Goal: Task Accomplishment & Management: Manage account settings

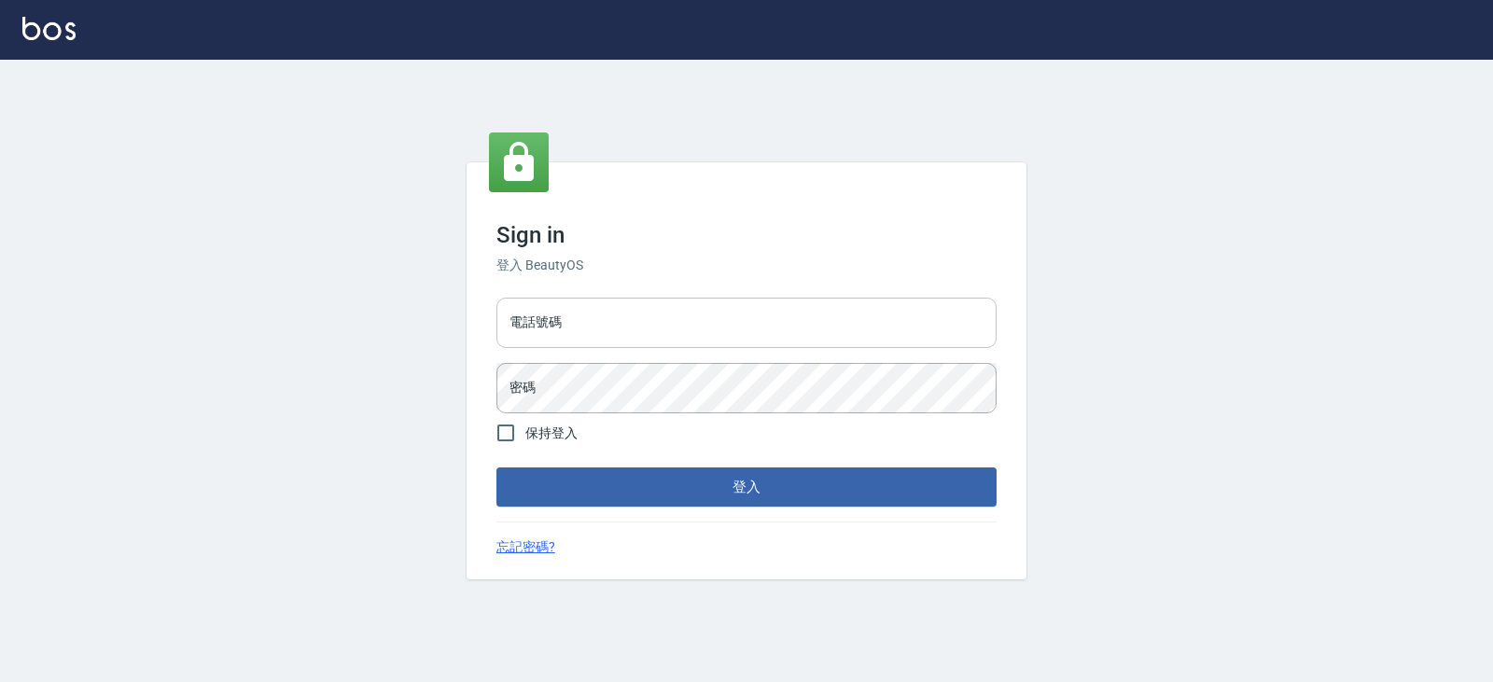
click at [532, 318] on input "電話號碼" at bounding box center [746, 323] width 500 height 50
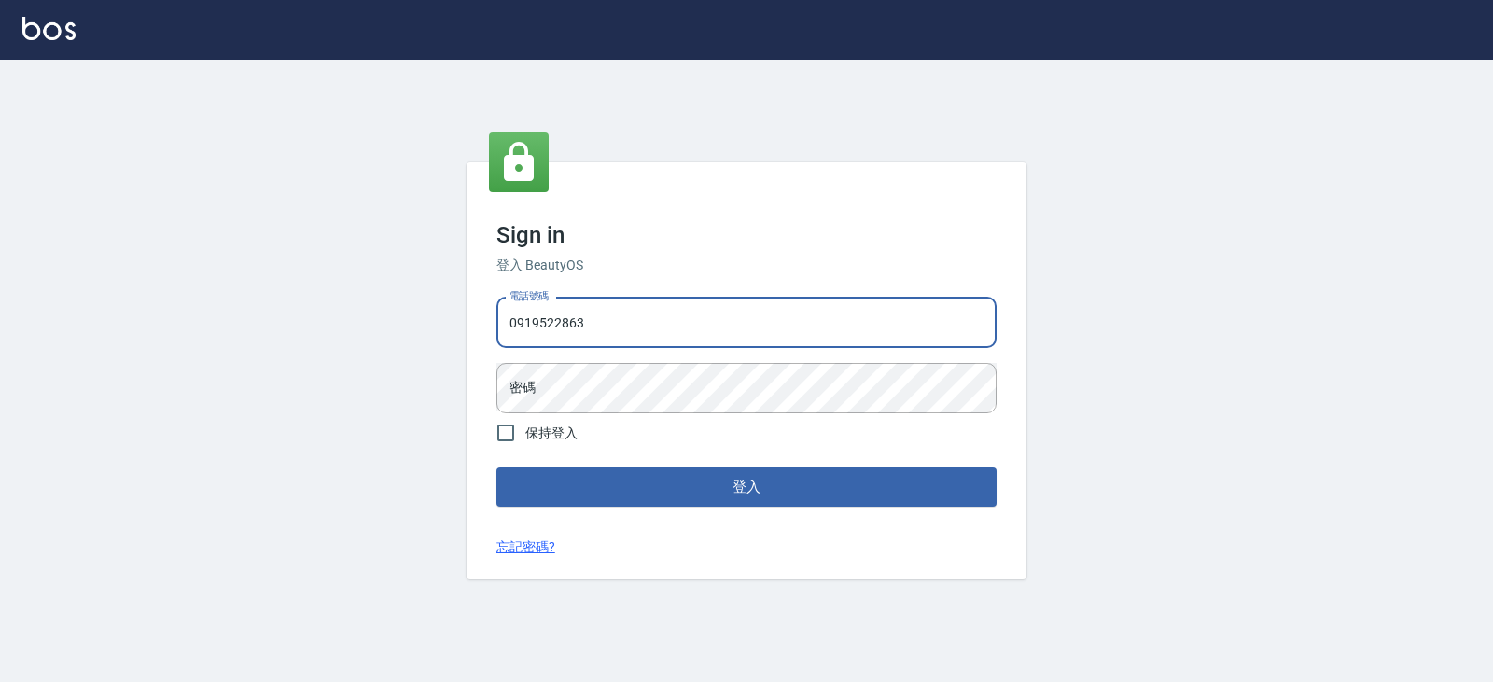
type input "0919522863"
click at [496, 467] on button "登入" at bounding box center [746, 486] width 500 height 39
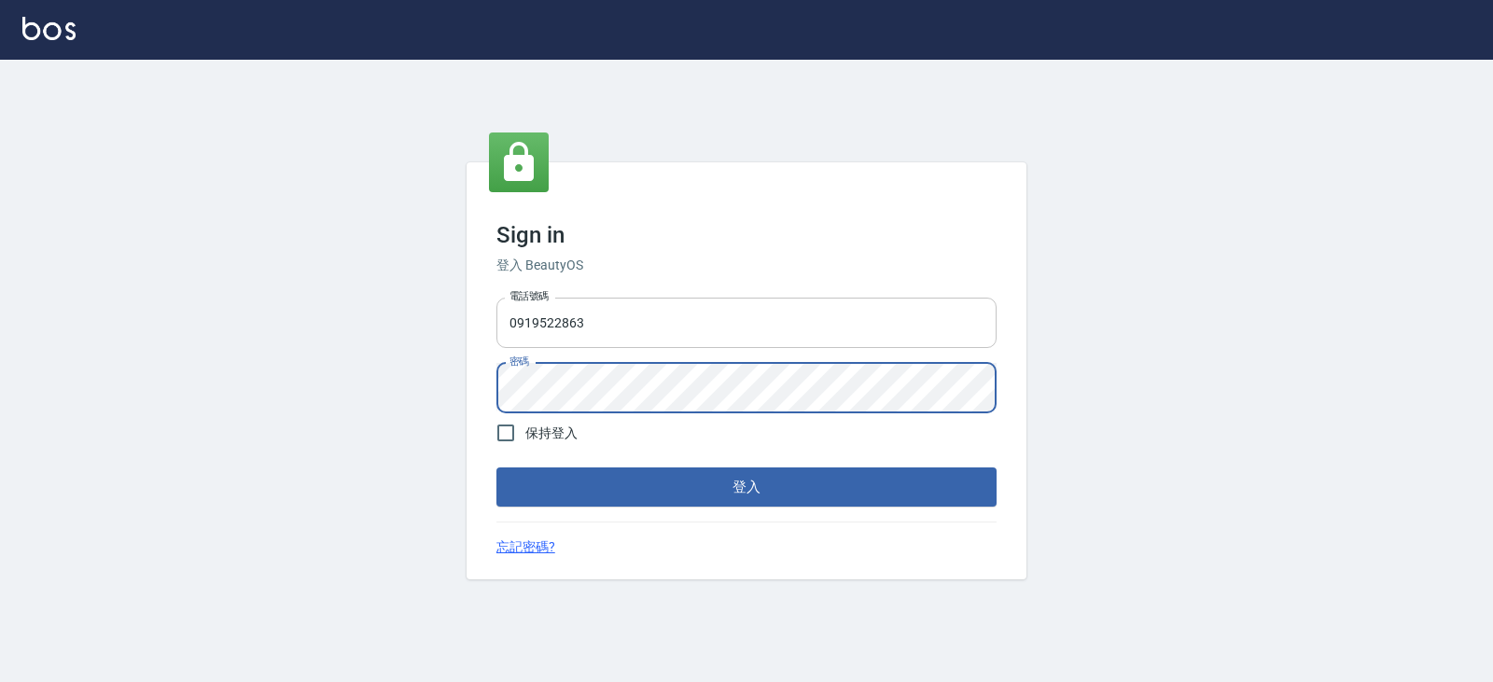
click at [496, 467] on button "登入" at bounding box center [746, 486] width 500 height 39
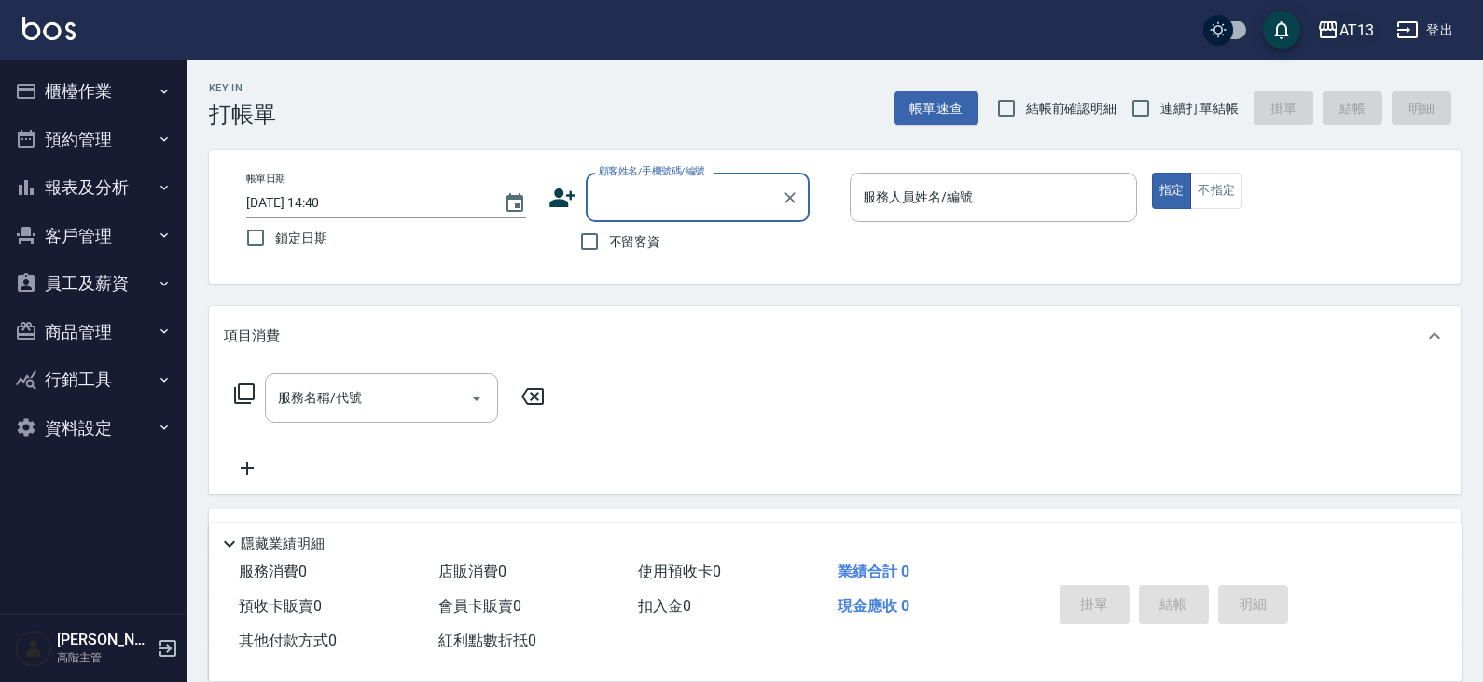
click at [1341, 21] on div "AT13" at bounding box center [1357, 30] width 35 height 23
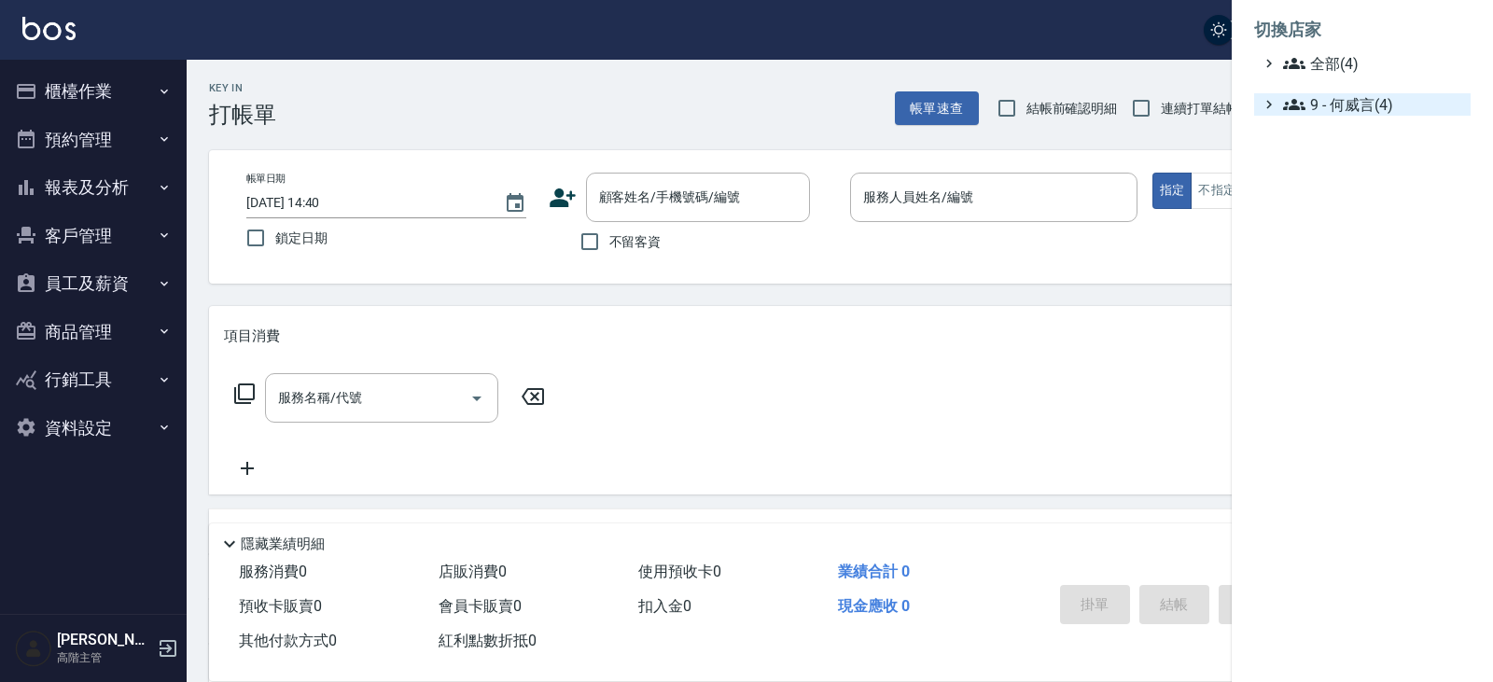
click at [1366, 110] on span "9 - 何威言(4)" at bounding box center [1373, 104] width 180 height 22
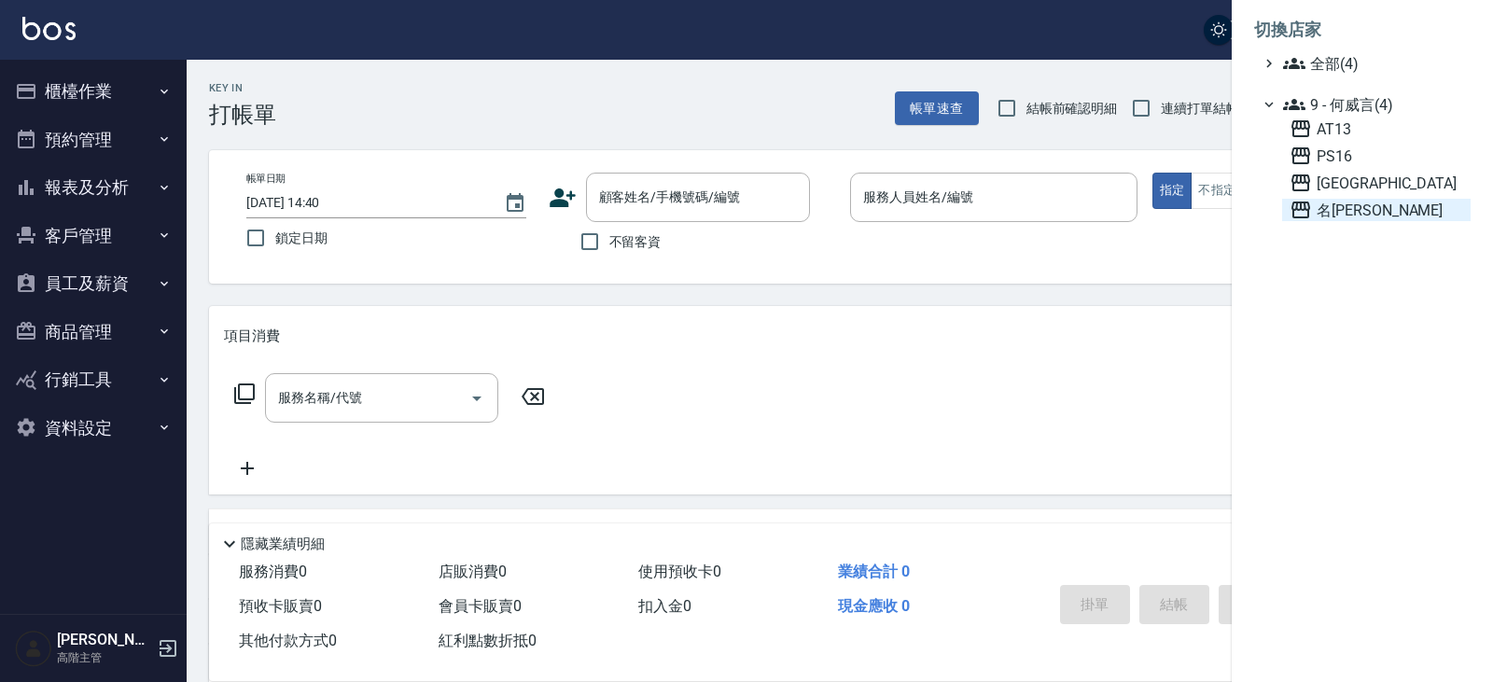
click at [1365, 209] on span "名[PERSON_NAME]" at bounding box center [1376, 210] width 174 height 22
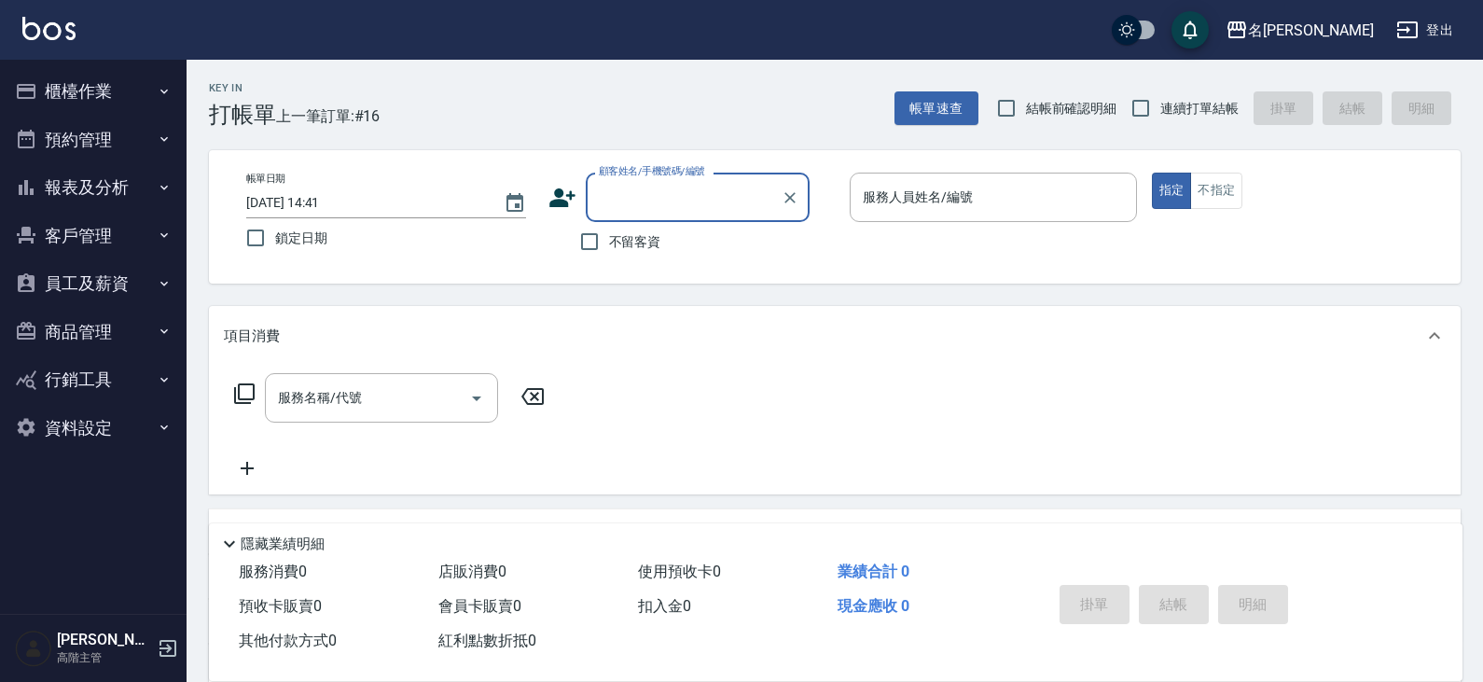
click at [121, 271] on button "員工及薪資" at bounding box center [93, 283] width 172 height 49
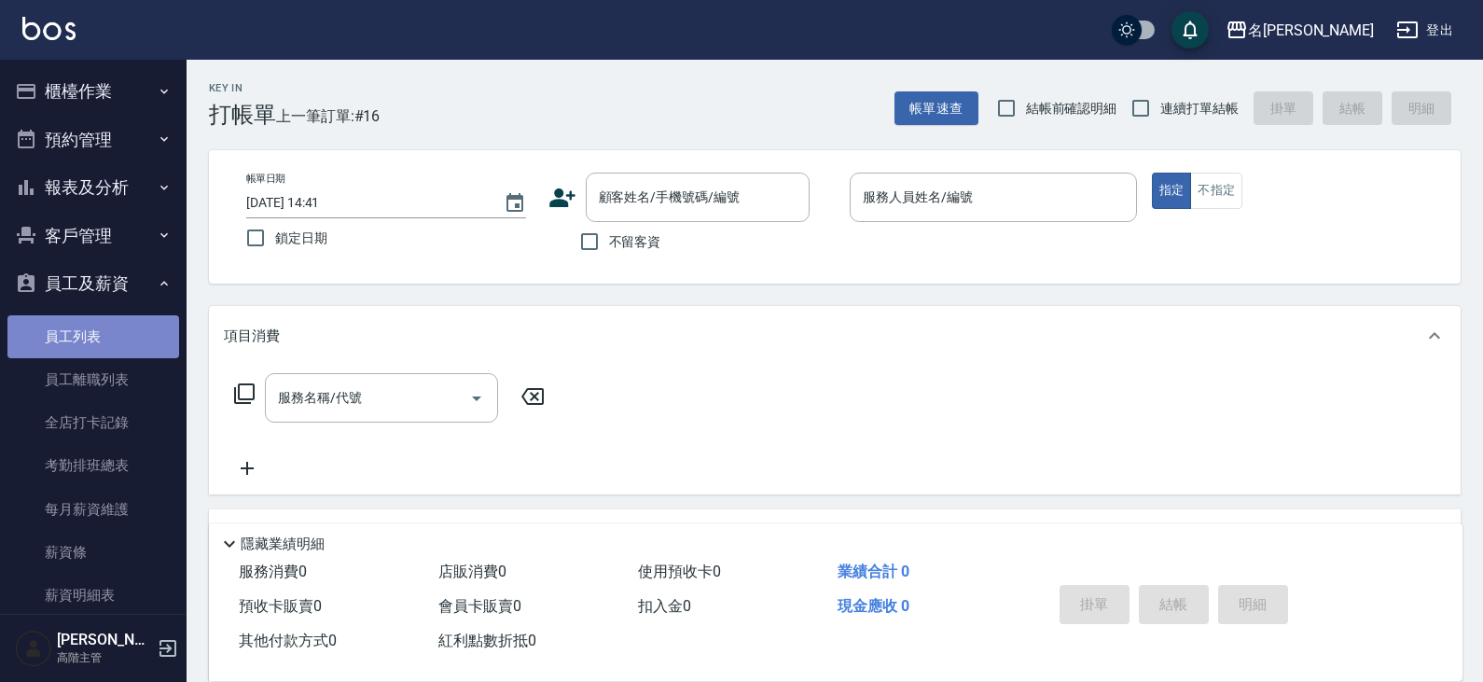
click at [112, 328] on link "員工列表" at bounding box center [93, 336] width 172 height 43
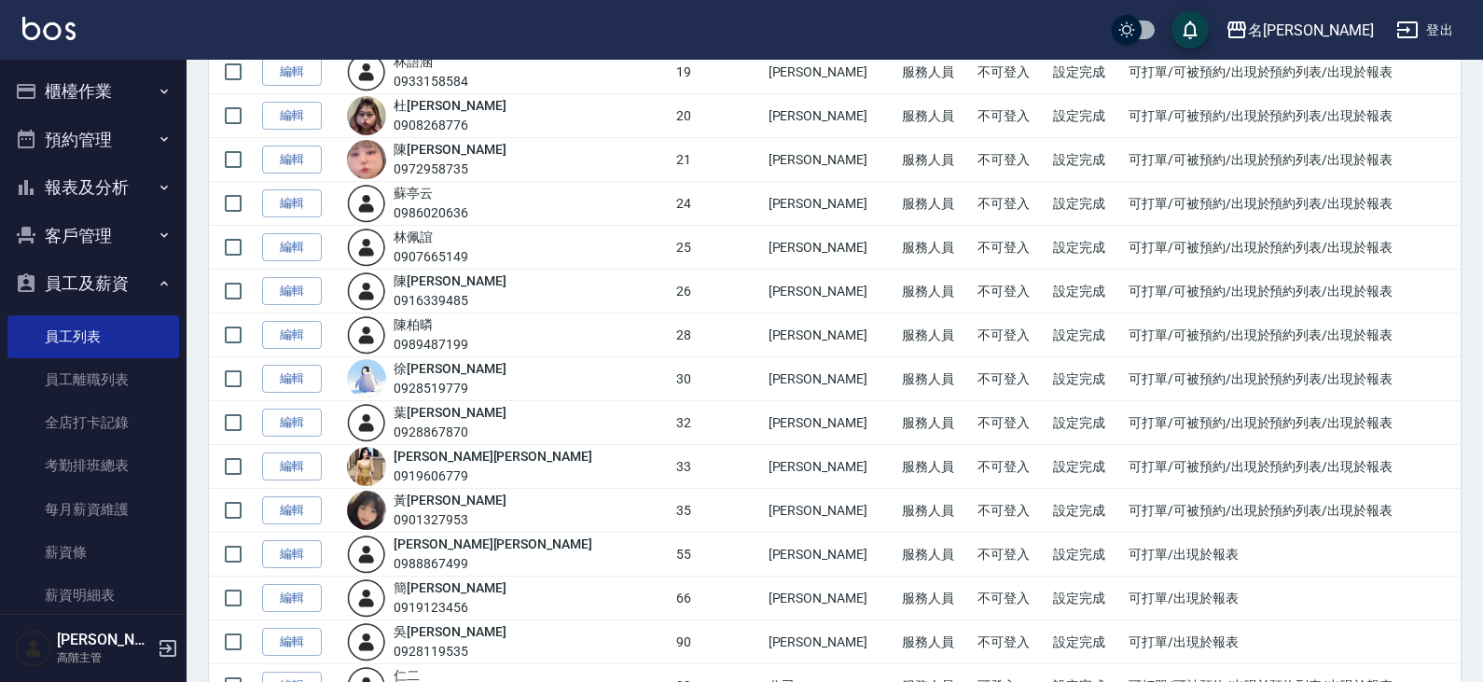
scroll to position [1092, 0]
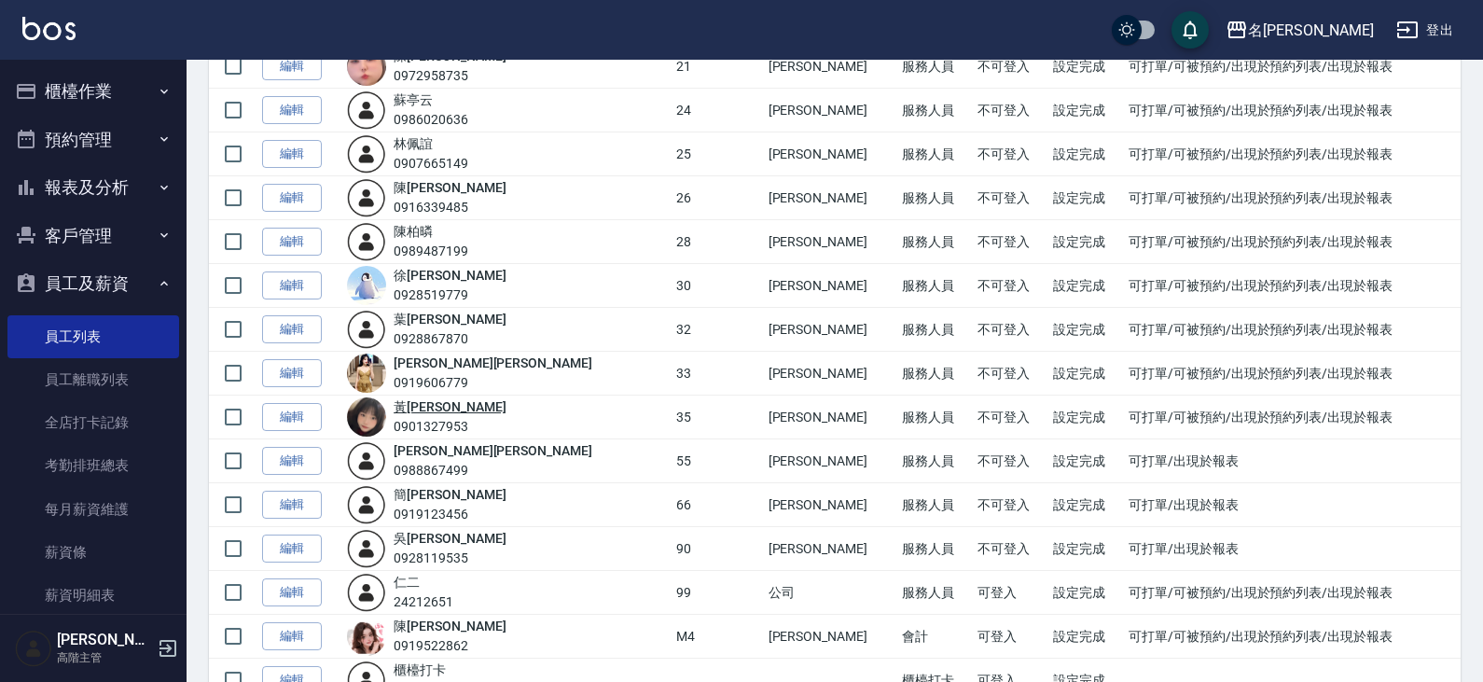
click at [442, 404] on link "[PERSON_NAME]" at bounding box center [450, 406] width 112 height 15
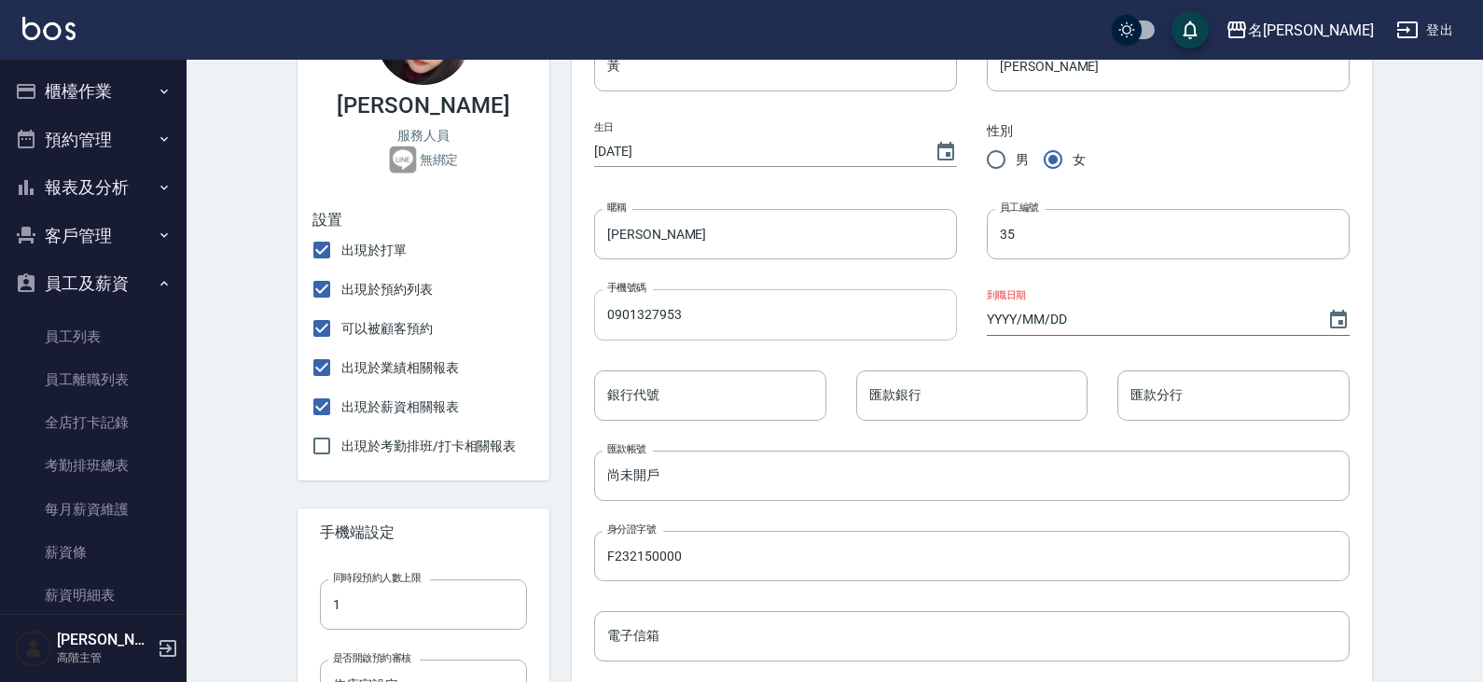
scroll to position [60, 0]
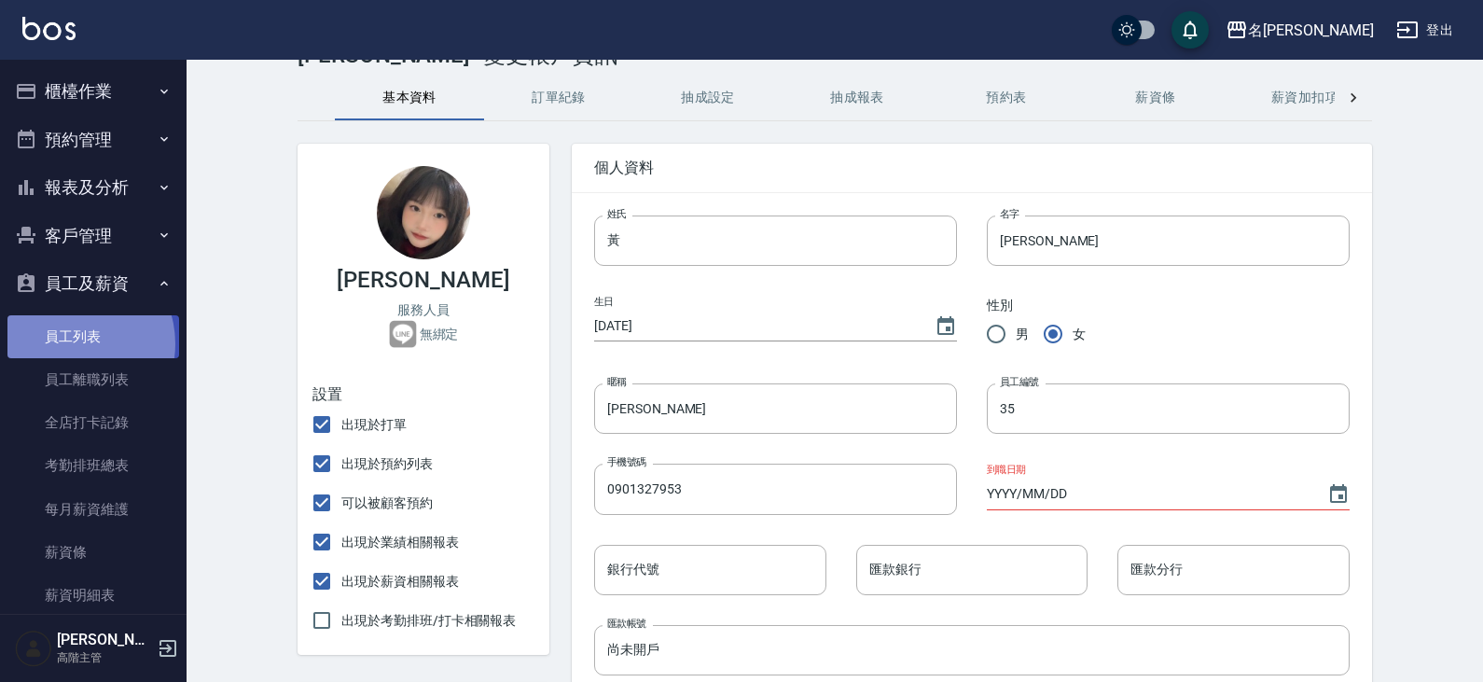
click at [69, 343] on link "員工列表" at bounding box center [93, 336] width 172 height 43
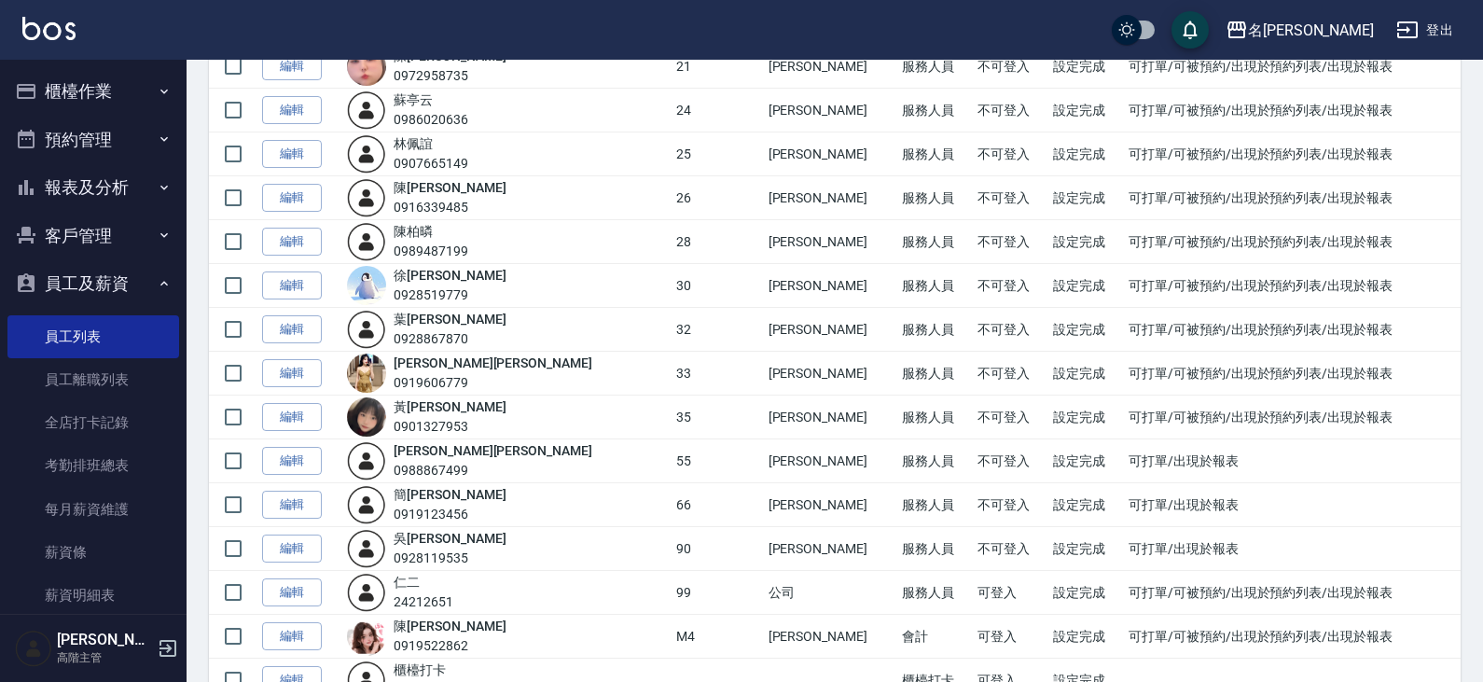
scroll to position [999, 0]
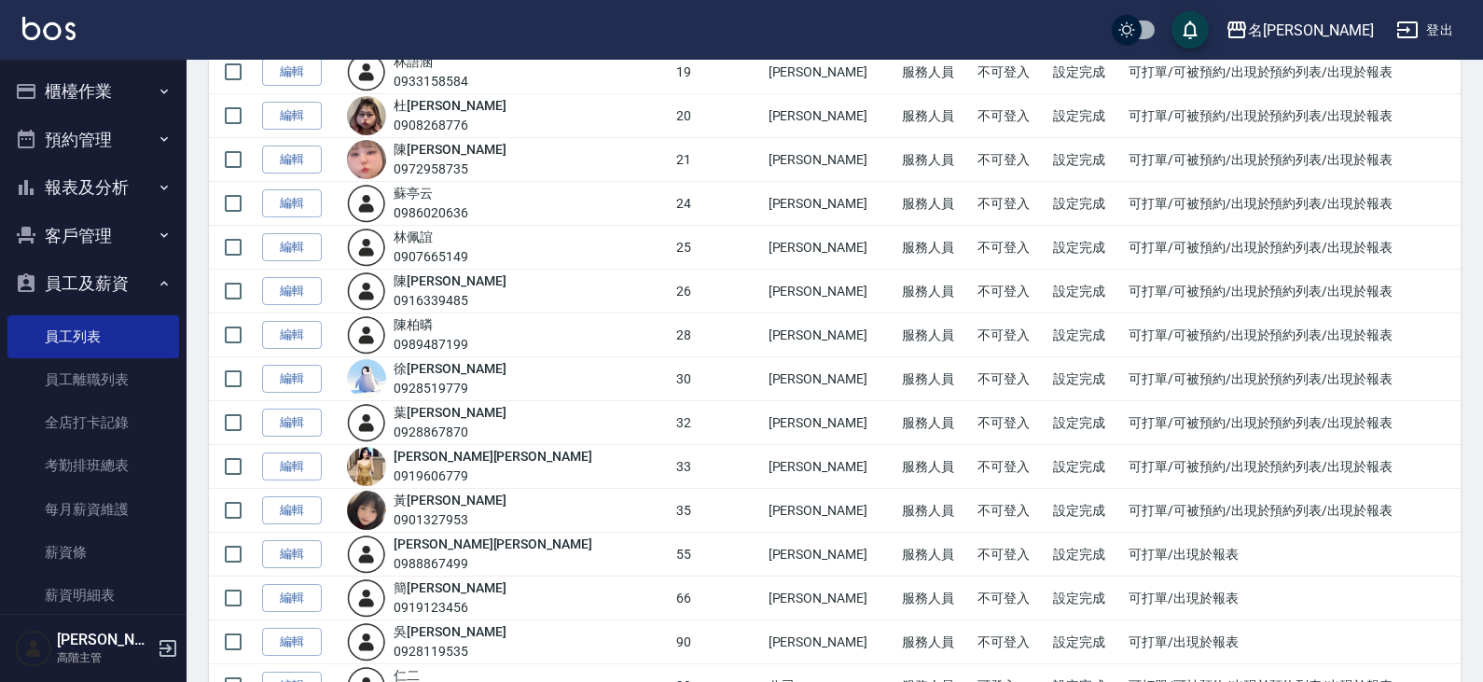
click at [446, 508] on div "黃 瑋婷 0901327953" at bounding box center [450, 510] width 112 height 39
click at [445, 502] on link "黃 瑋婷" at bounding box center [450, 500] width 112 height 15
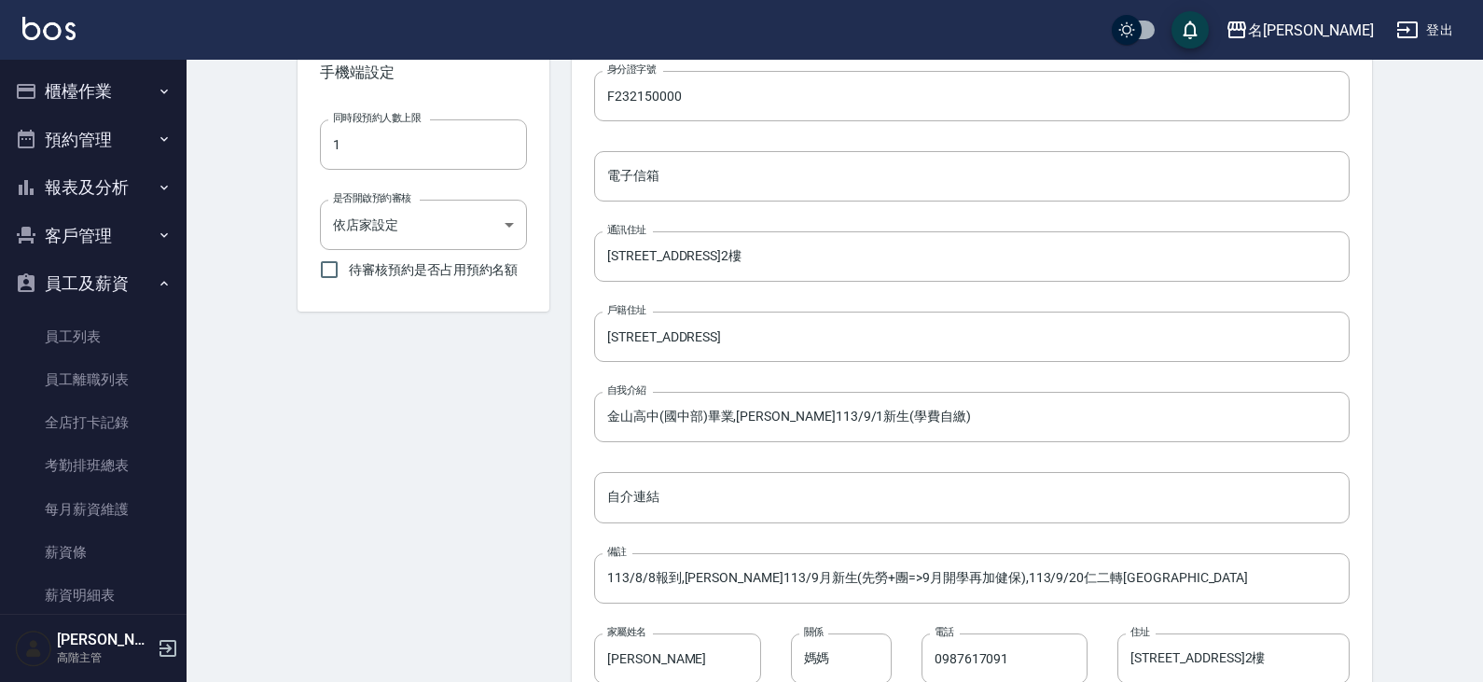
scroll to position [806, 0]
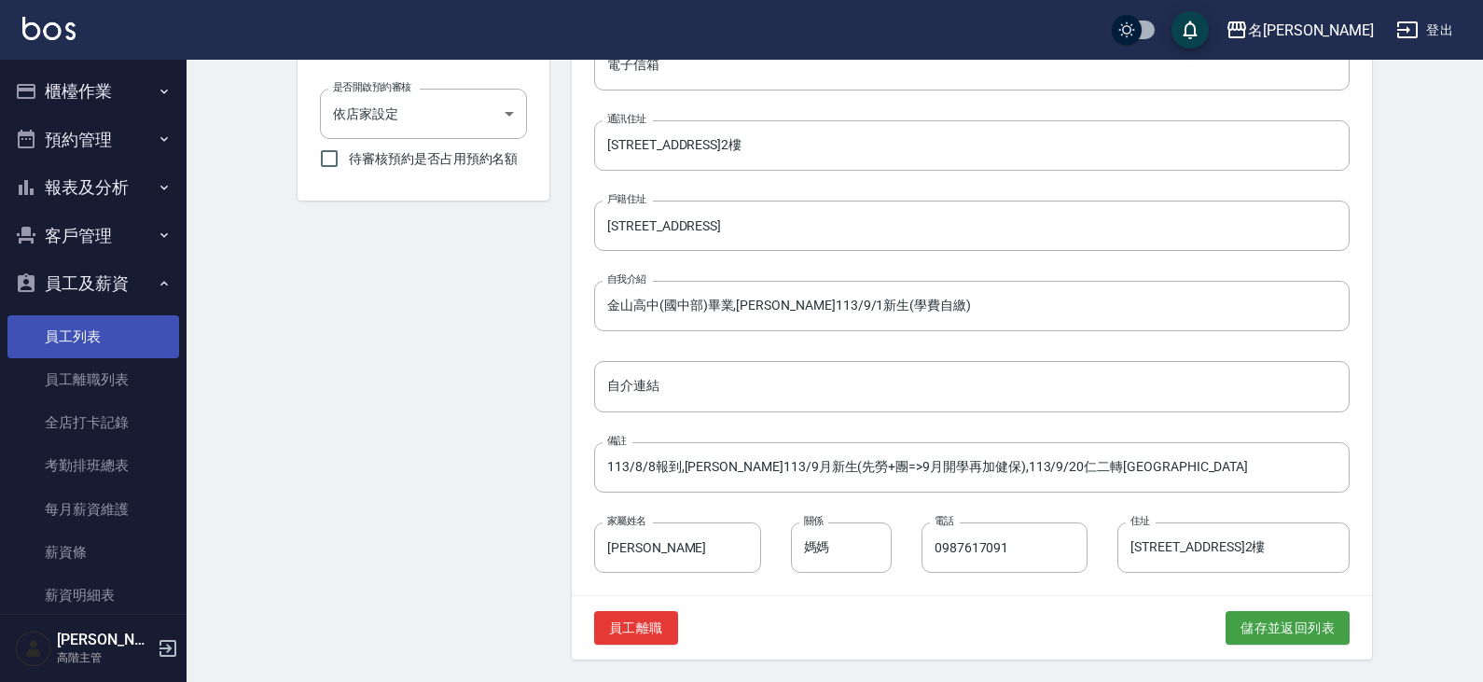
click at [112, 341] on link "員工列表" at bounding box center [93, 336] width 172 height 43
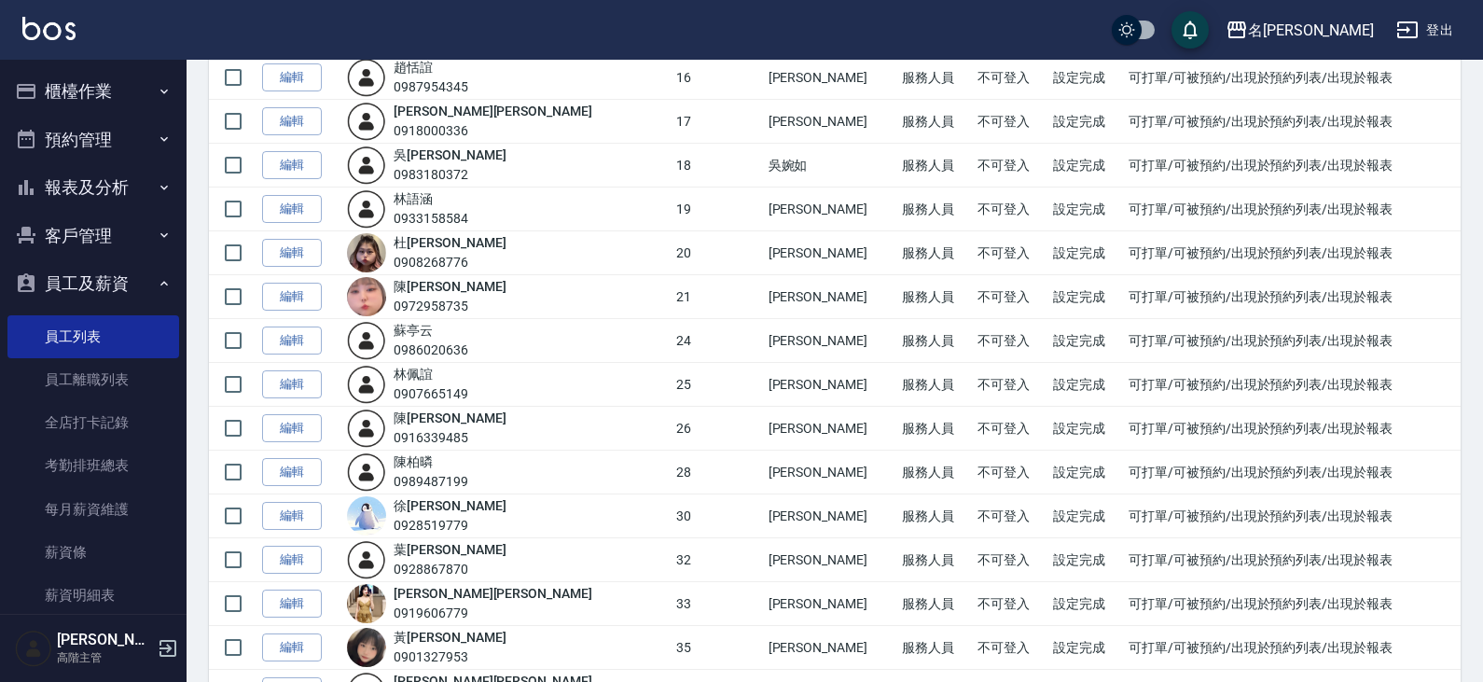
scroll to position [1026, 0]
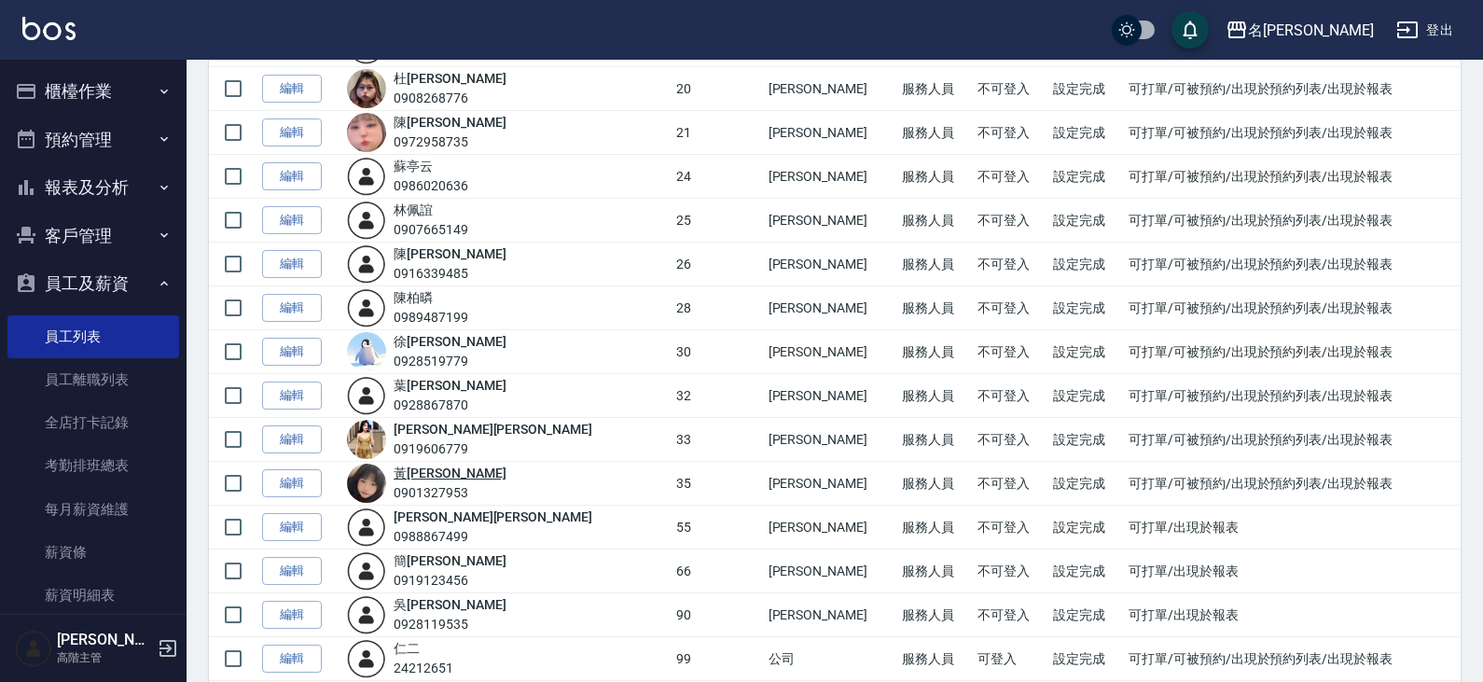
click at [431, 468] on link "黃 瑋婷" at bounding box center [450, 473] width 112 height 15
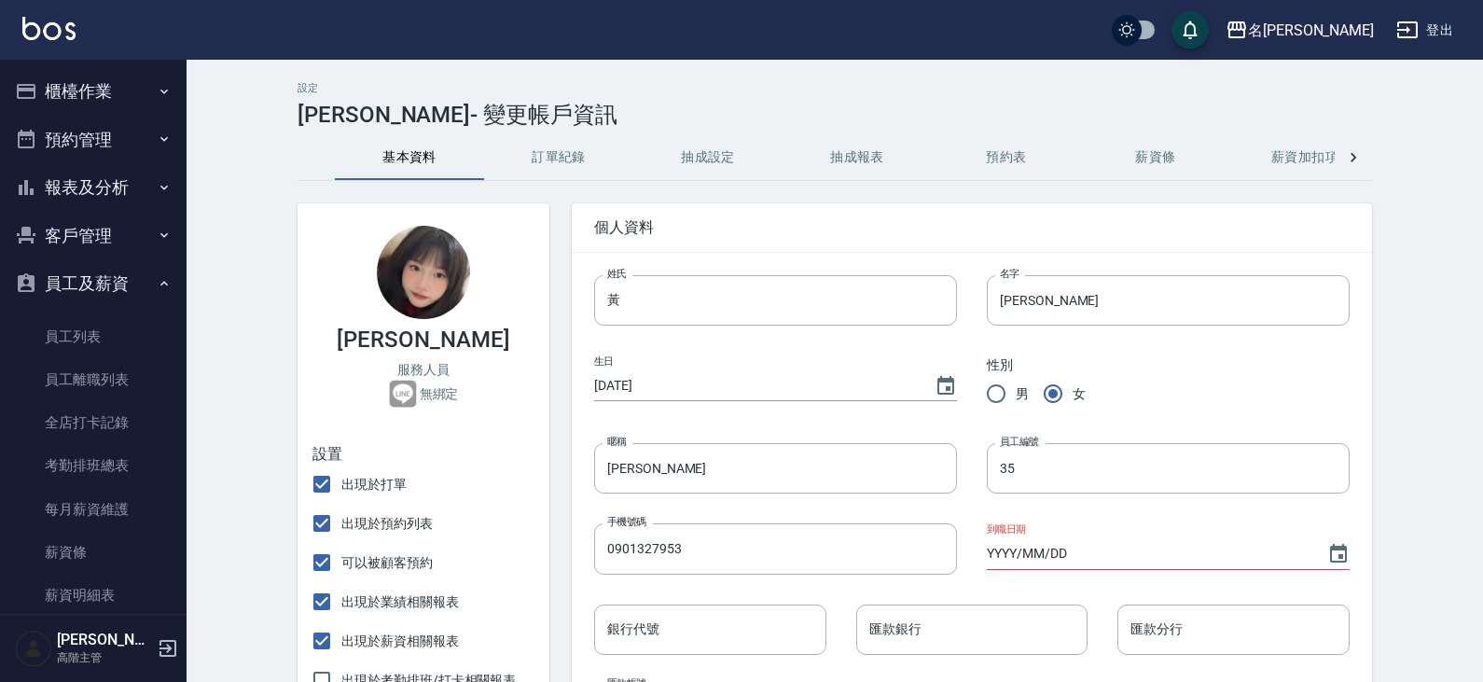
click at [565, 160] on button "訂單紀錄" at bounding box center [558, 157] width 149 height 45
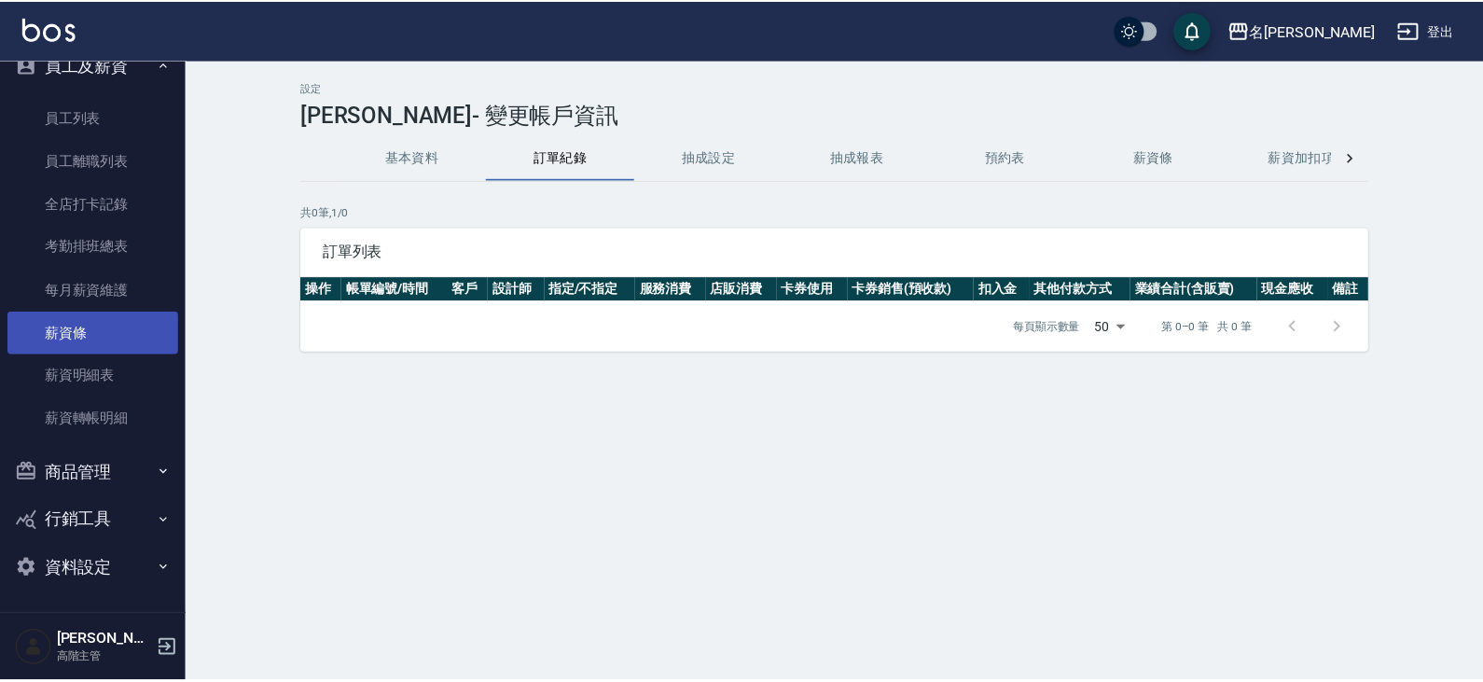
scroll to position [220, 0]
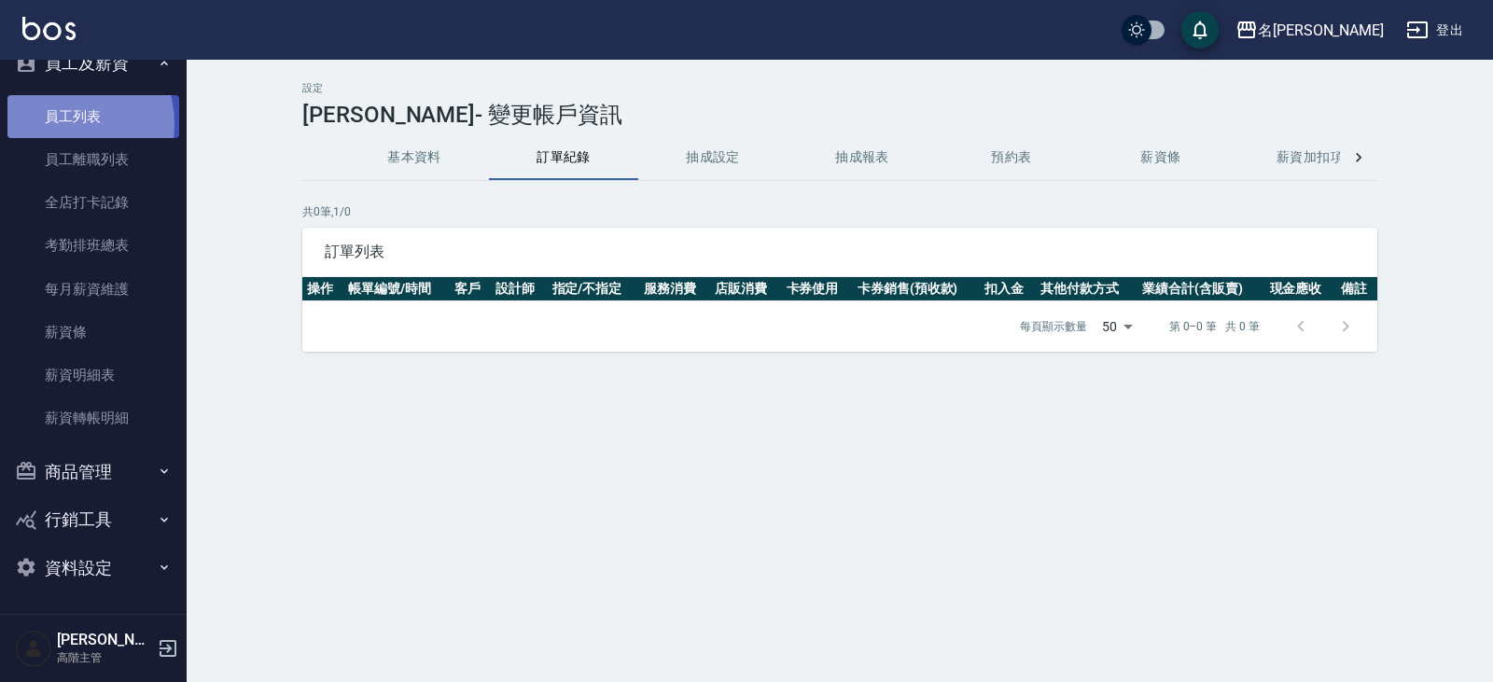
click at [66, 123] on link "員工列表" at bounding box center [93, 116] width 172 height 43
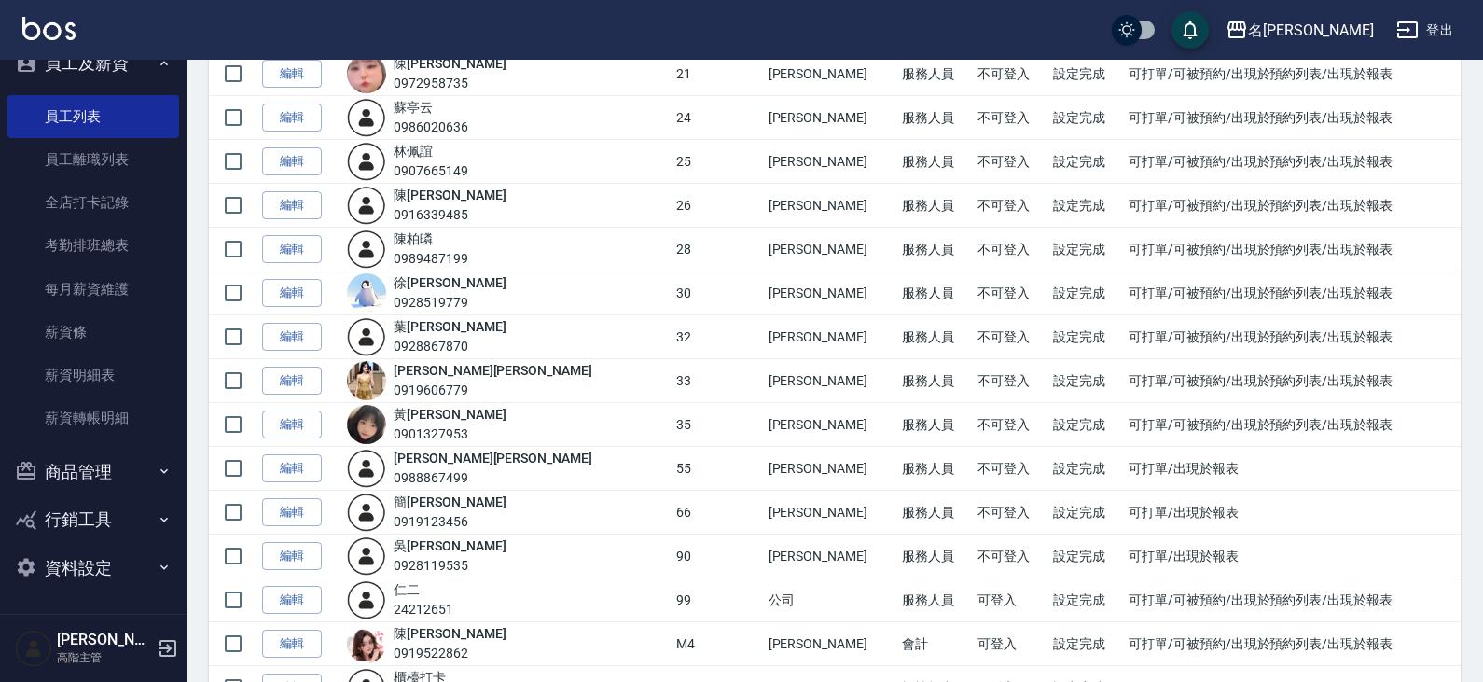
scroll to position [1119, 0]
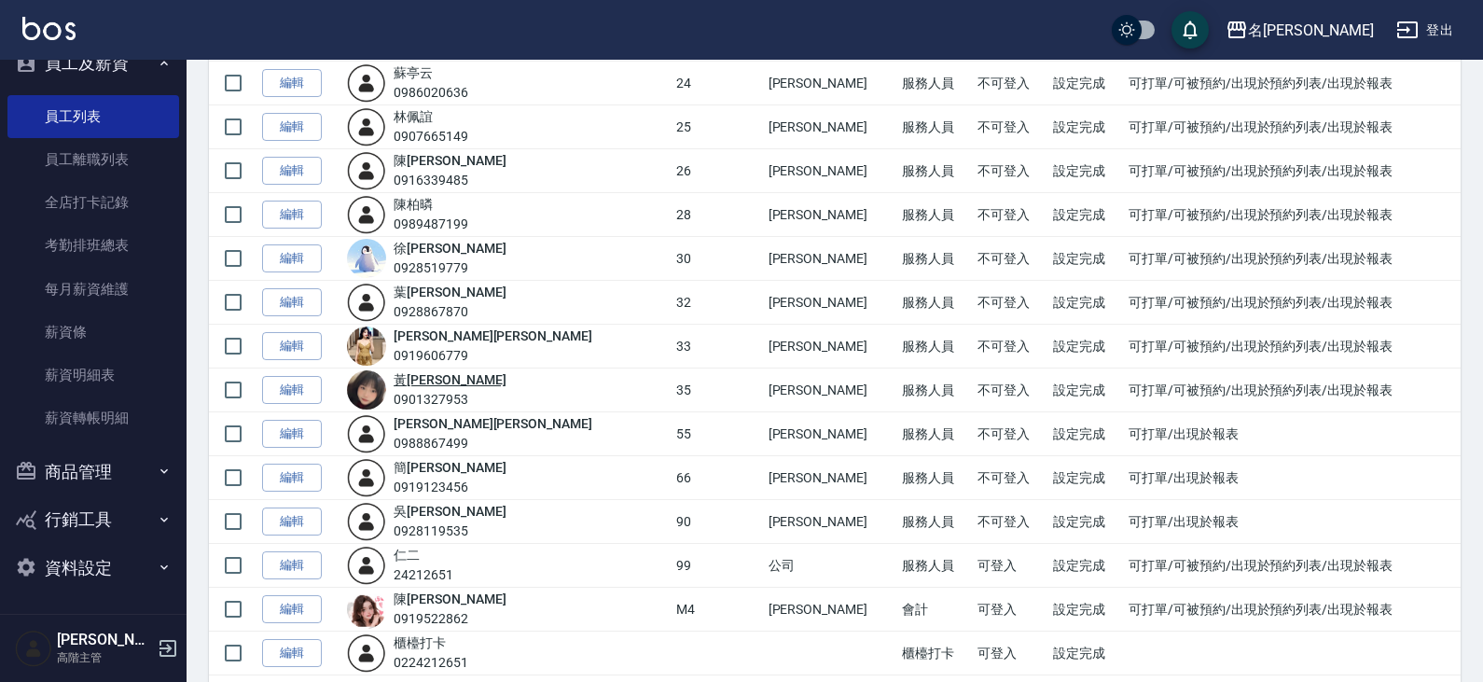
click at [447, 382] on link "黃 瑋婷" at bounding box center [450, 379] width 112 height 15
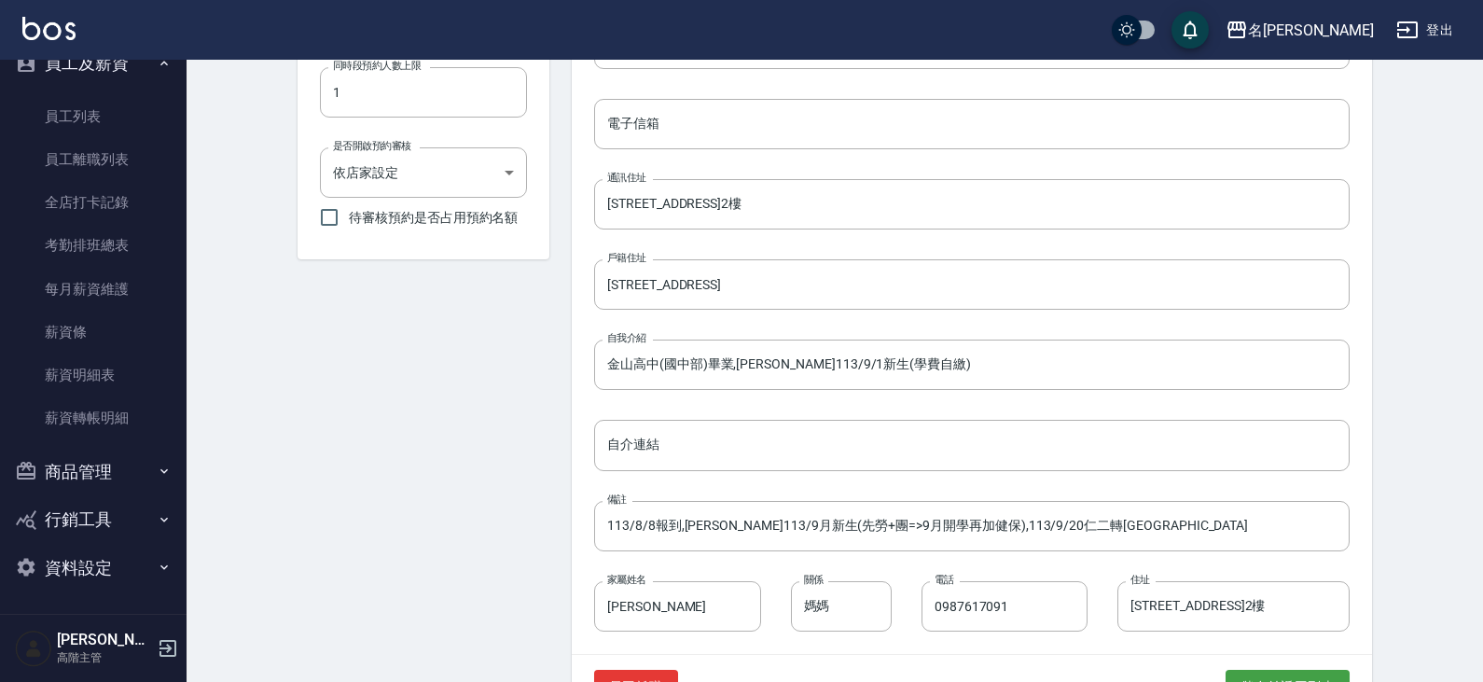
scroll to position [806, 0]
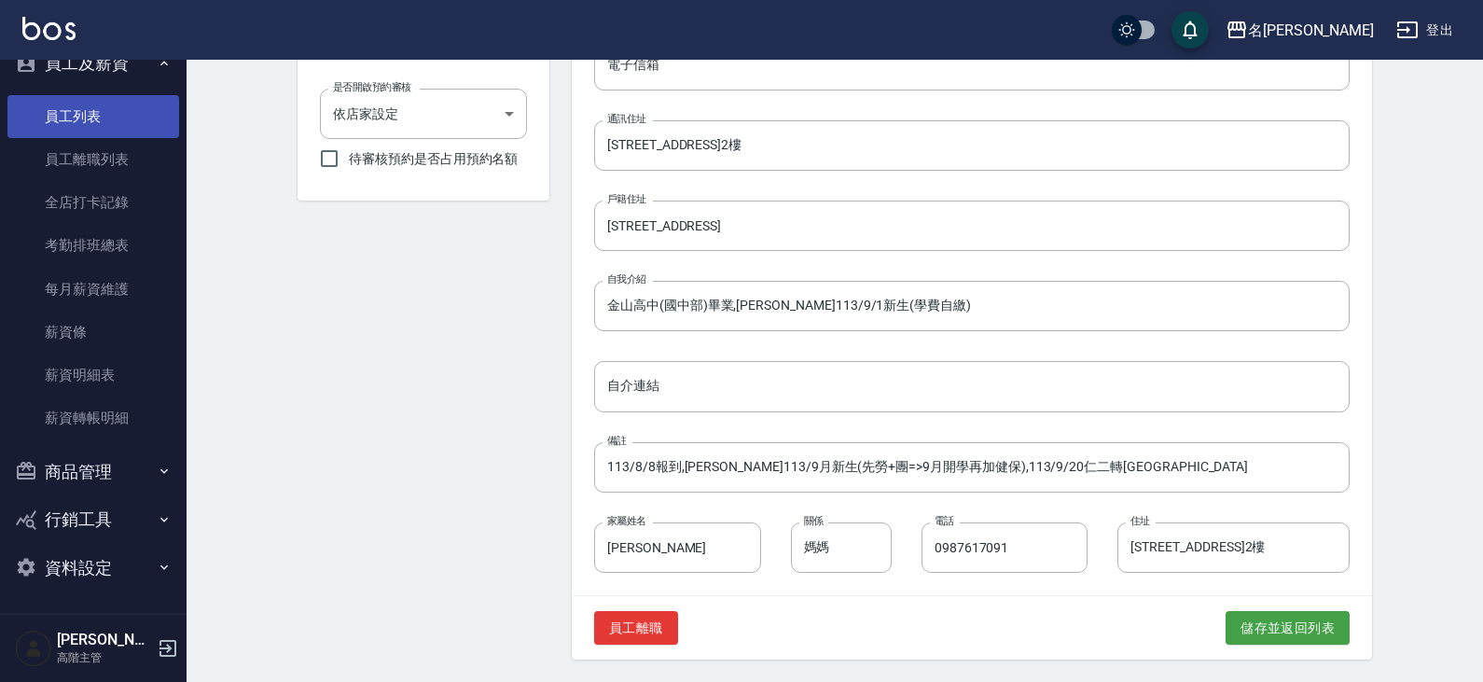
click at [90, 117] on link "員工列表" at bounding box center [93, 116] width 172 height 43
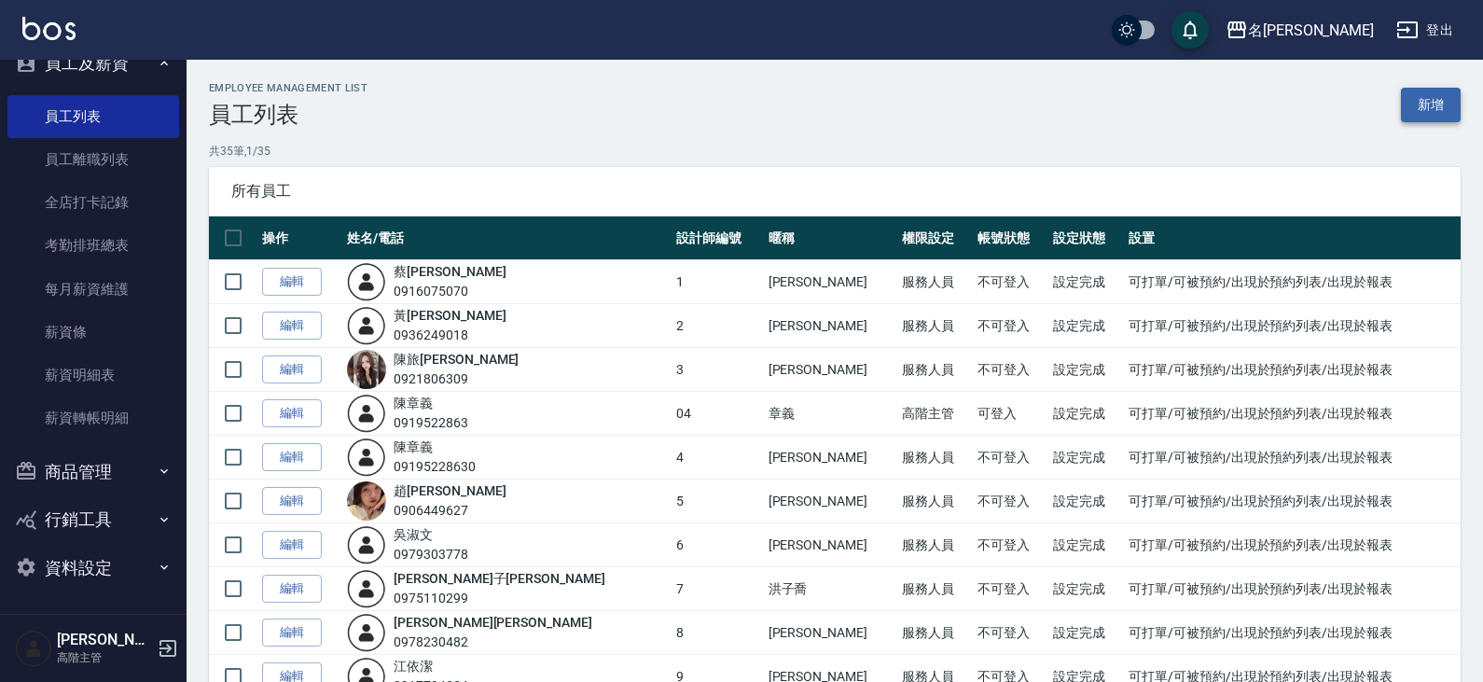
click at [1441, 108] on link "新增" at bounding box center [1431, 105] width 60 height 35
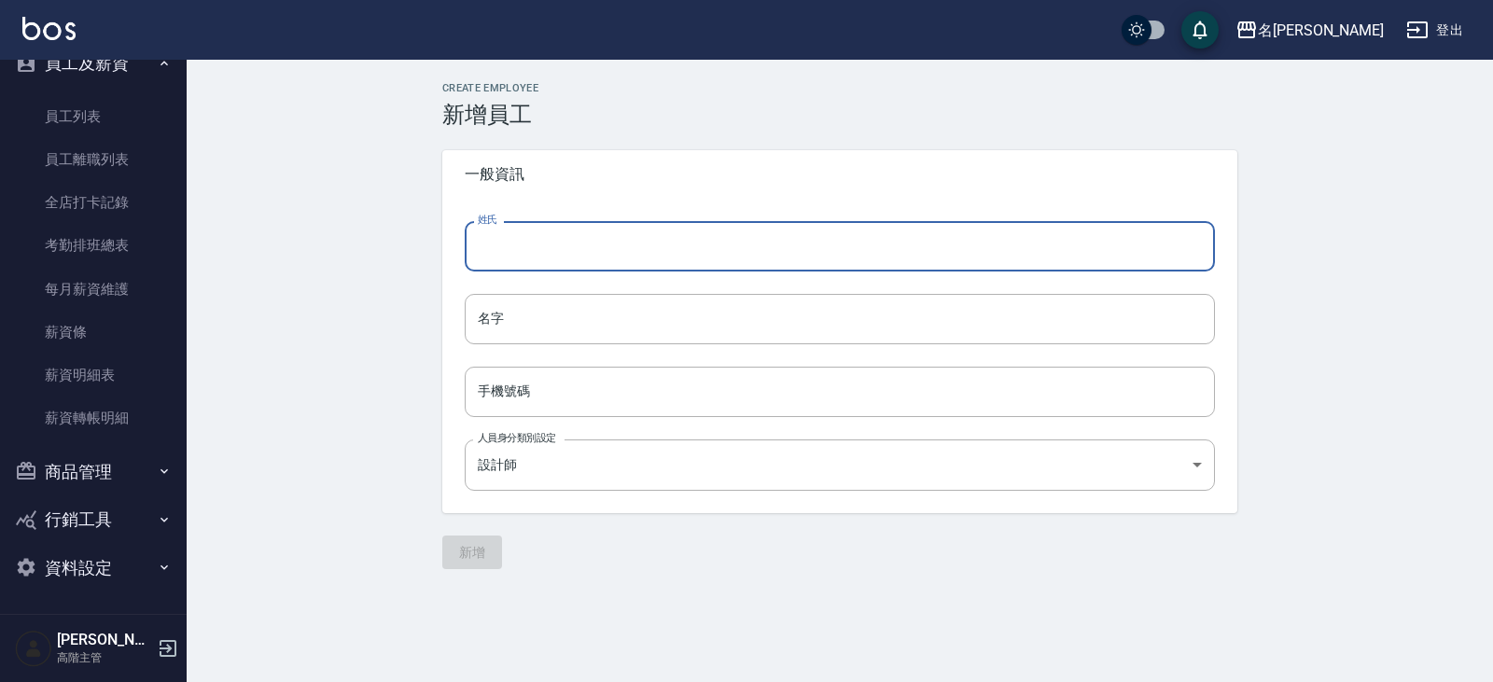
drag, startPoint x: 531, startPoint y: 247, endPoint x: 563, endPoint y: 246, distance: 31.7
click at [531, 247] on input "姓氏" at bounding box center [840, 246] width 750 height 50
type input "v"
type input "紀"
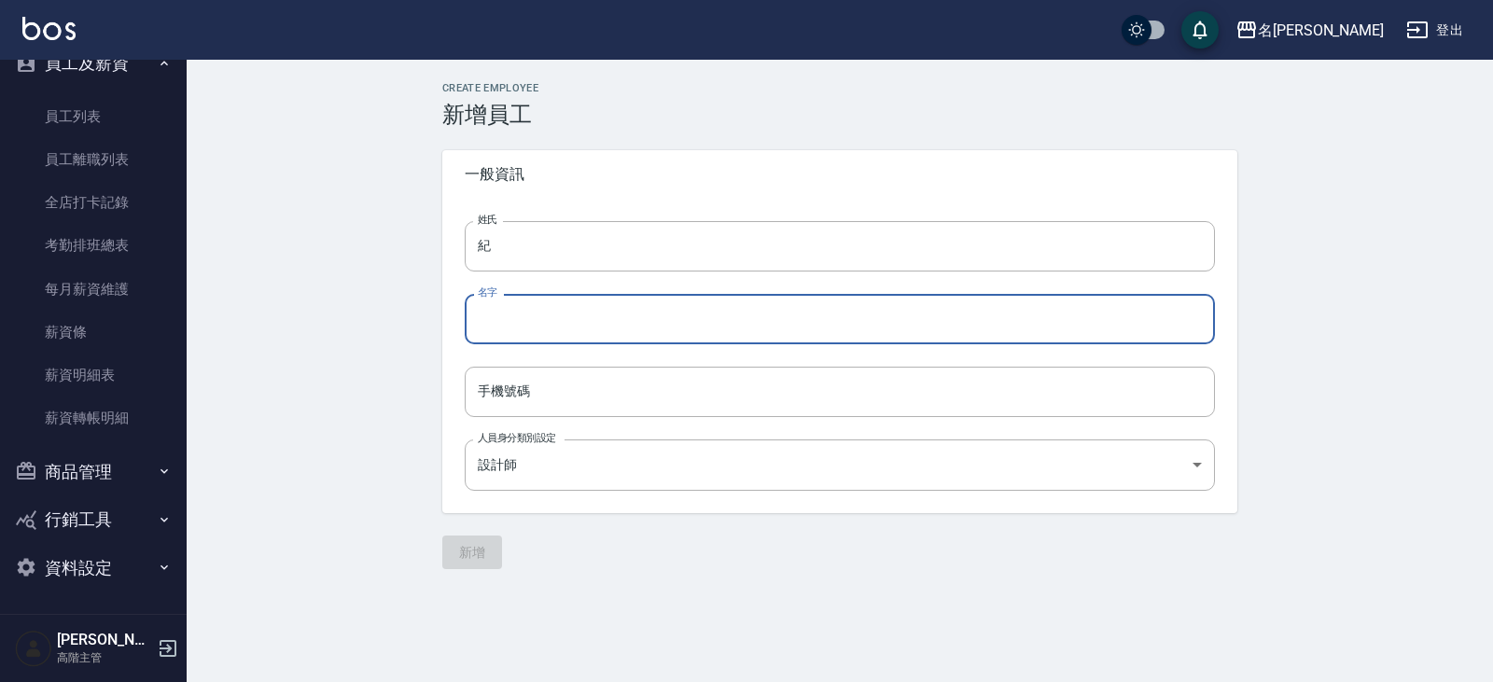
click at [552, 317] on input "名字" at bounding box center [840, 319] width 750 height 50
type input "雅婷"
drag, startPoint x: 497, startPoint y: 404, endPoint x: 502, endPoint y: 394, distance: 11.3
click at [499, 403] on input "手機號碼" at bounding box center [840, 392] width 750 height 50
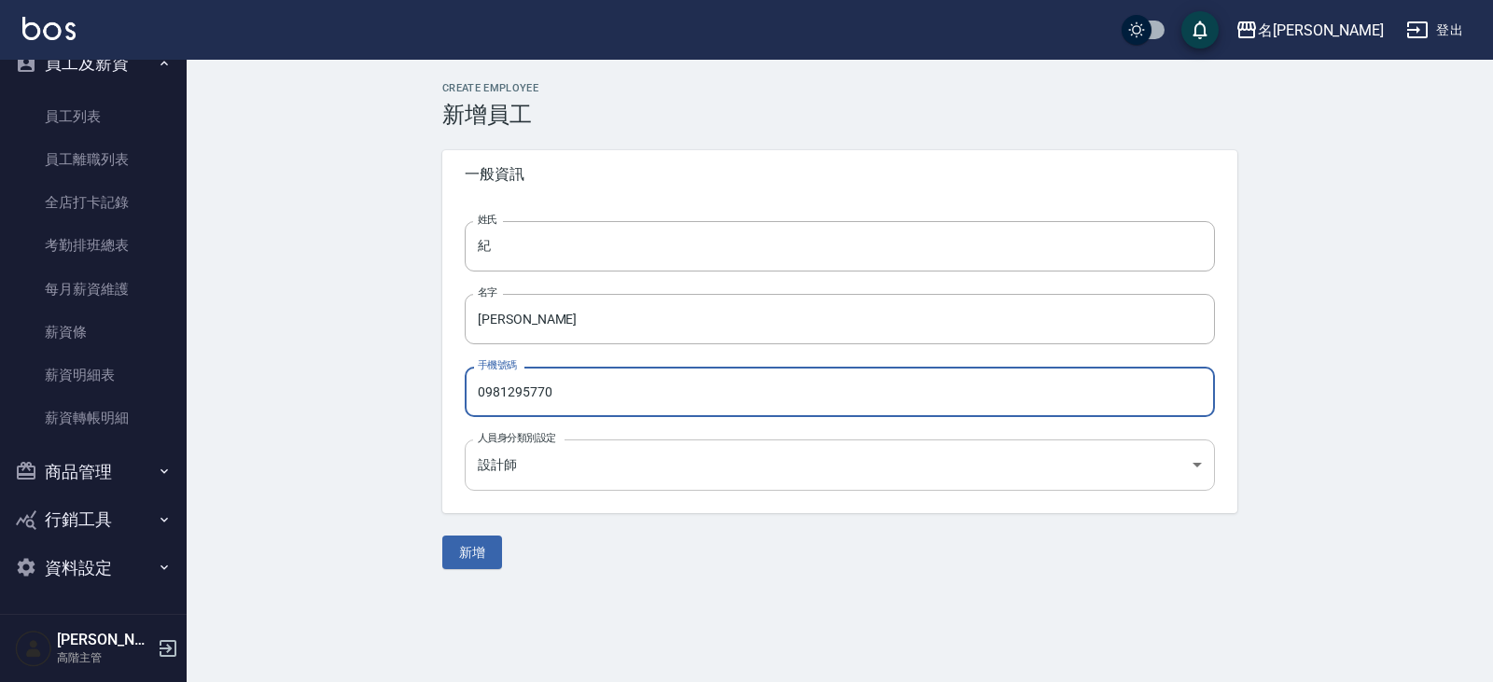
type input "0981295770"
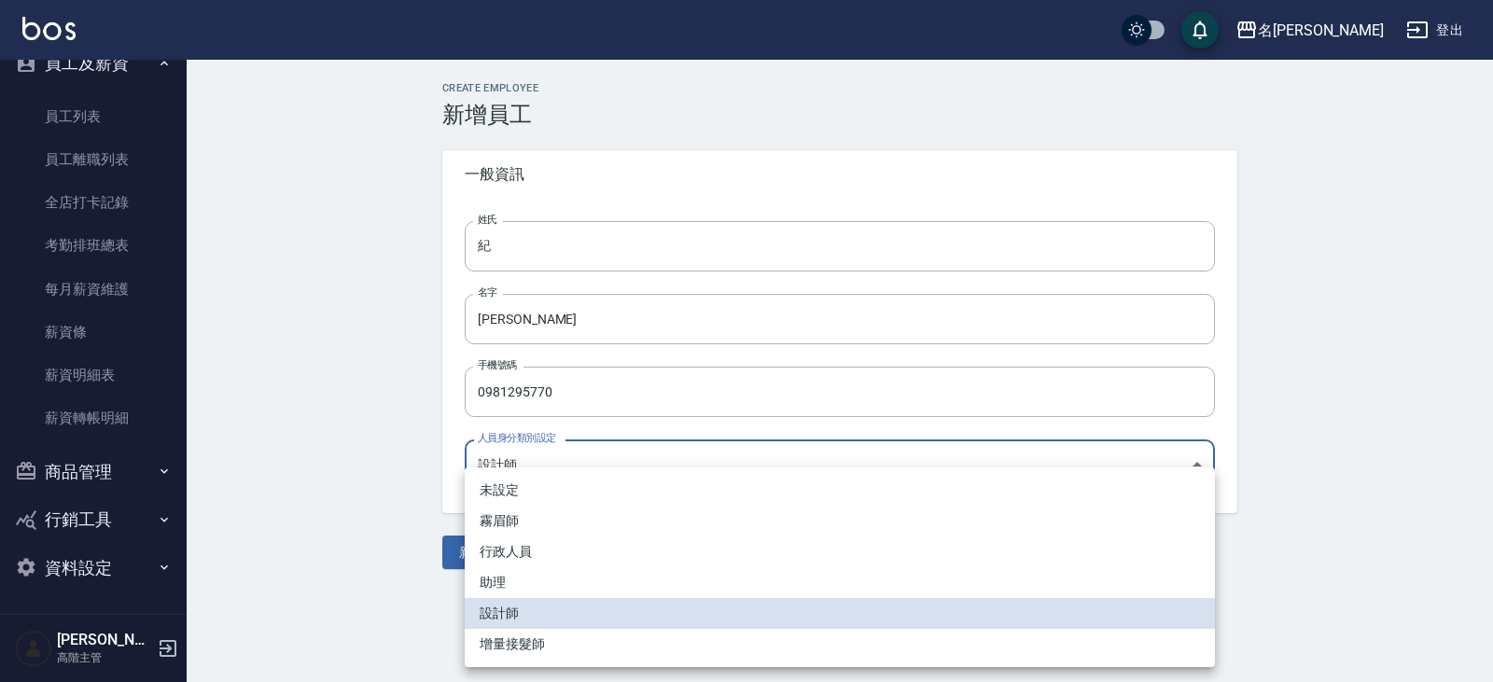
click at [605, 462] on body "名留仁二 登出 櫃檯作業 打帳單 帳單列表 掛單列表 座位開單 營業儀表板 現金收支登錄 高階收支登錄 材料自購登錄 每日結帳 排班表 現場電腦打卡 掃碼打卡…" at bounding box center [746, 341] width 1493 height 682
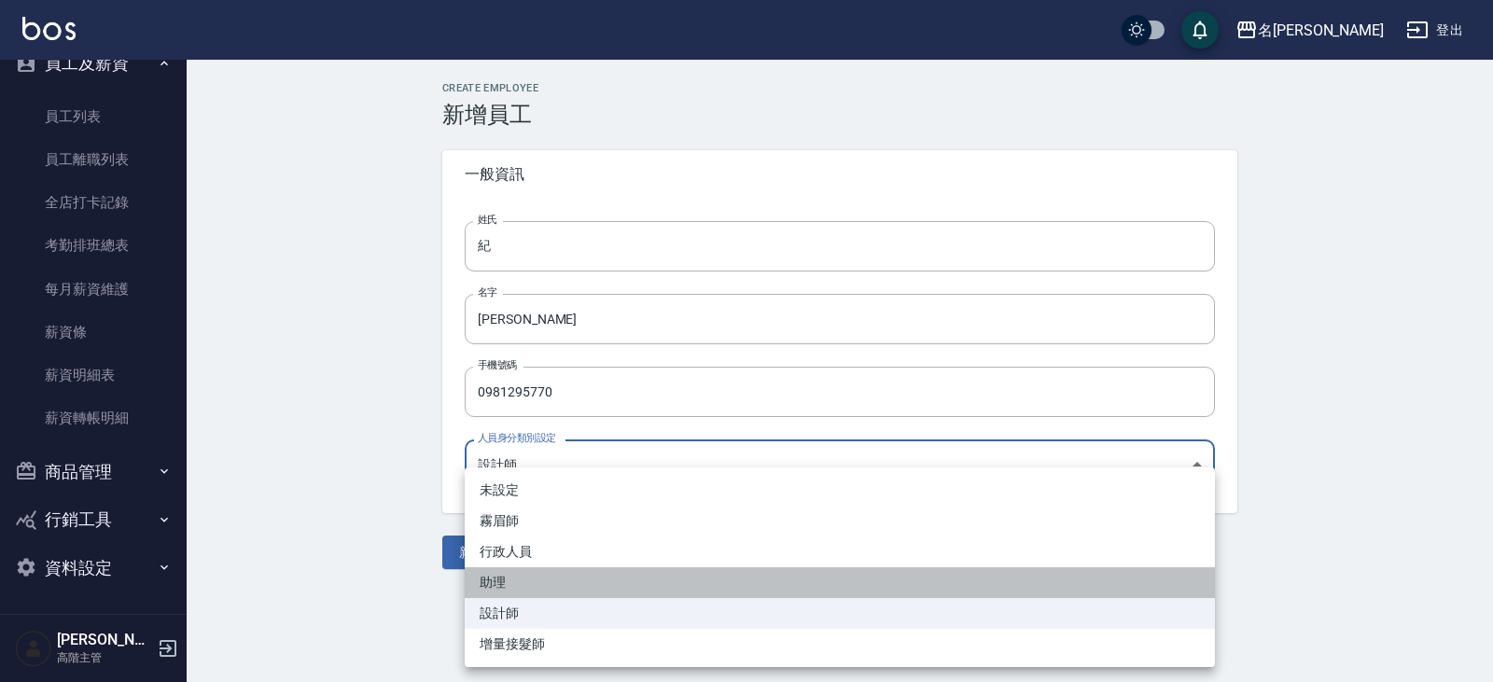
click at [557, 586] on li "助理" at bounding box center [840, 582] width 750 height 31
type input "42bcb98e-c626-4f7b-8276-26fa63b1b480"
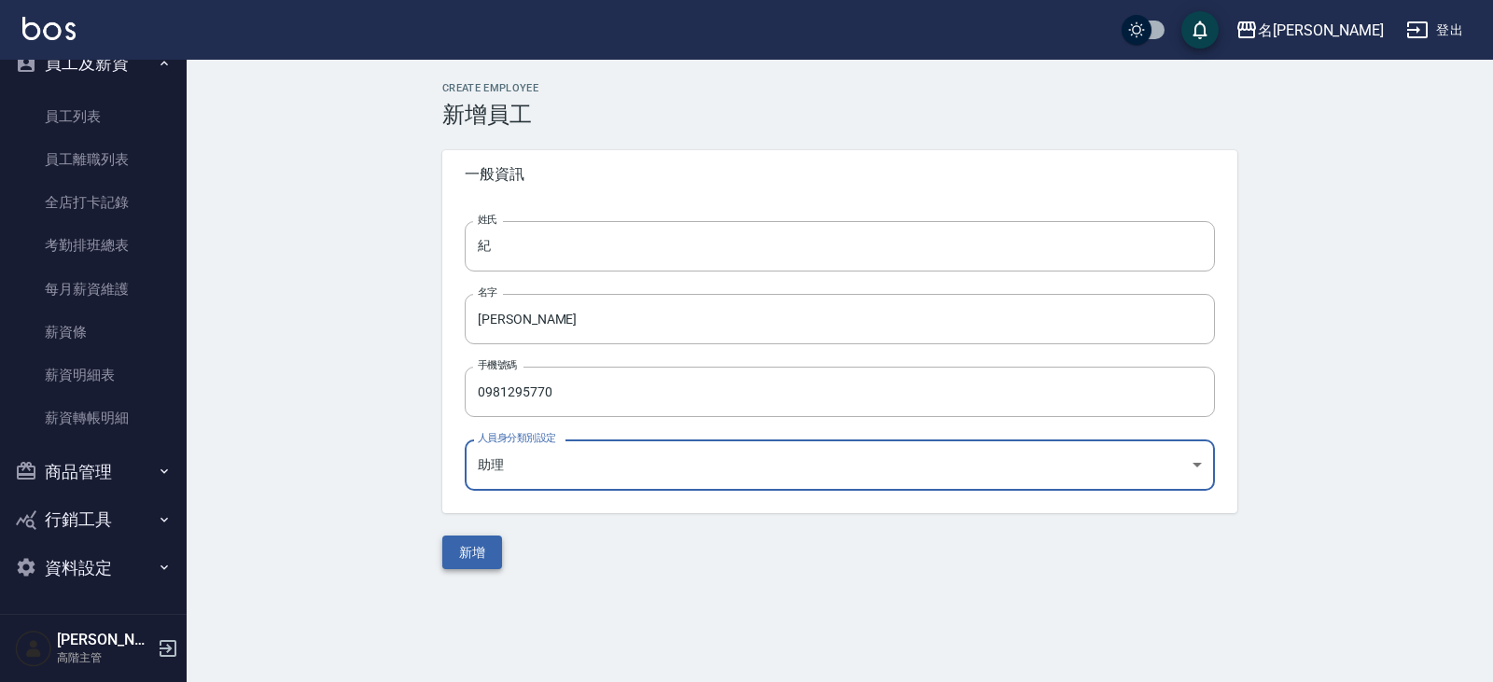
click at [478, 553] on button "新增" at bounding box center [472, 552] width 60 height 35
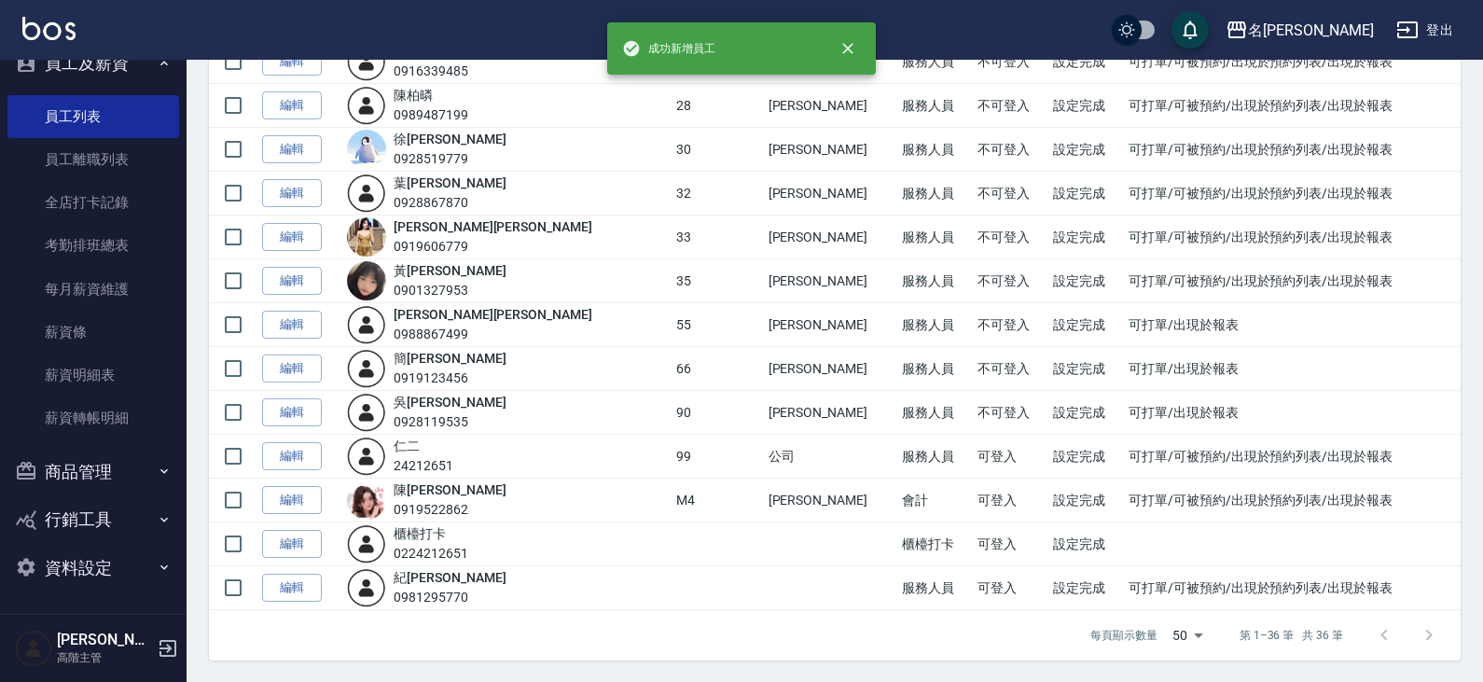
scroll to position [1230, 0]
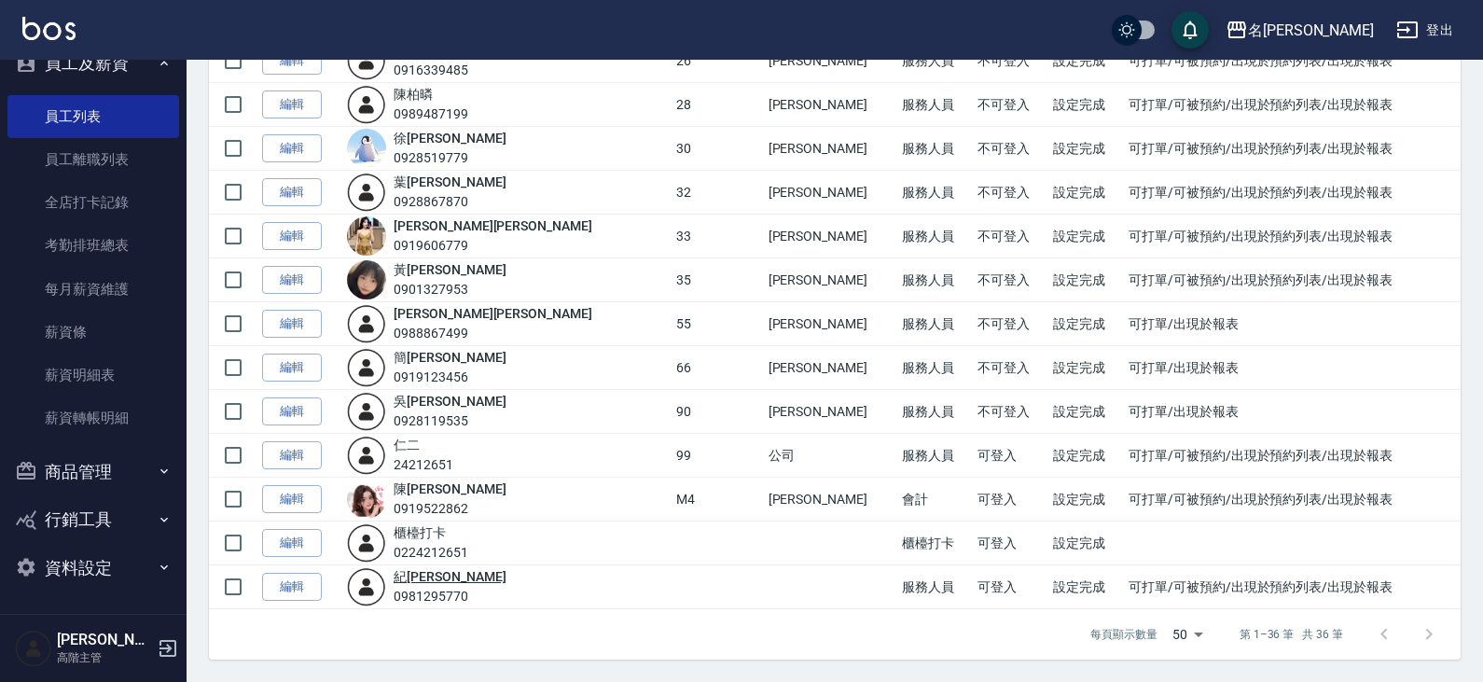
click at [445, 580] on link "紀 雅婷" at bounding box center [450, 576] width 112 height 15
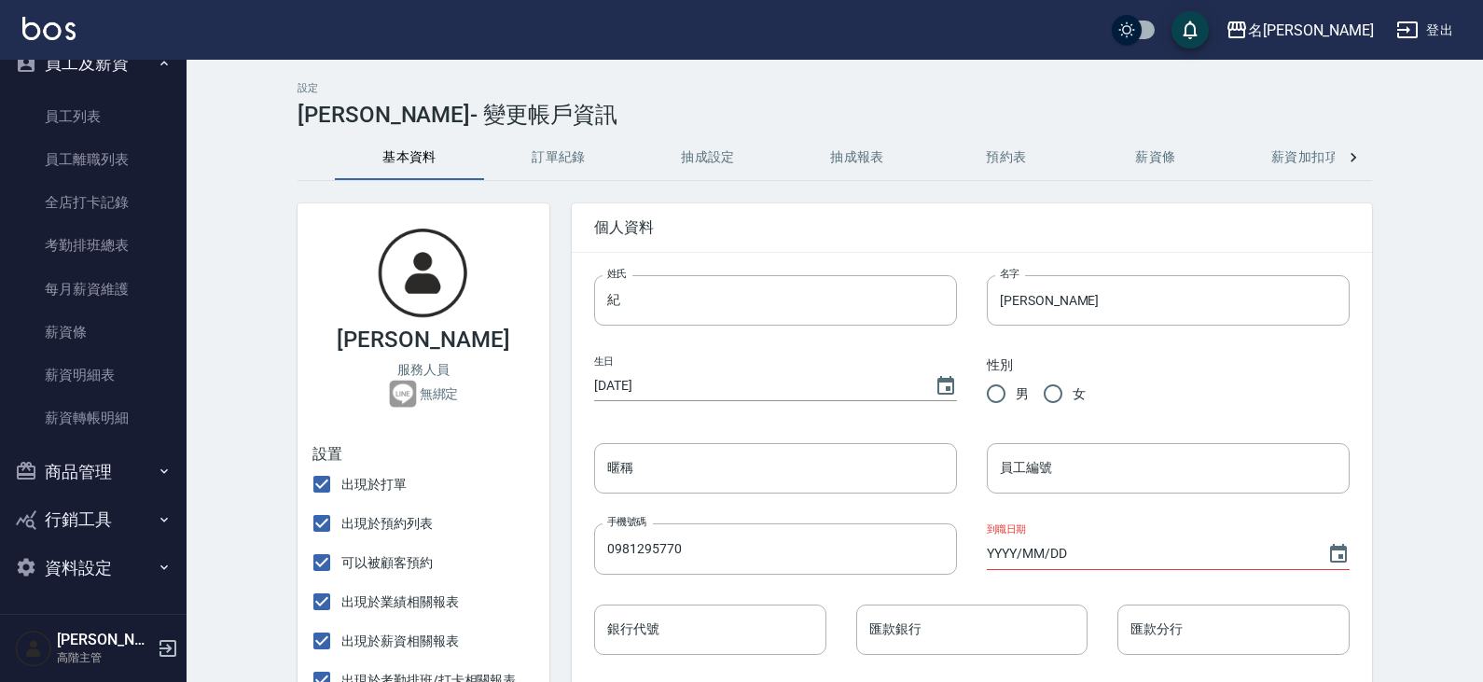
click at [1060, 397] on input "女" at bounding box center [1053, 393] width 39 height 39
radio input "true"
click at [662, 474] on input "暱稱" at bounding box center [775, 468] width 363 height 50
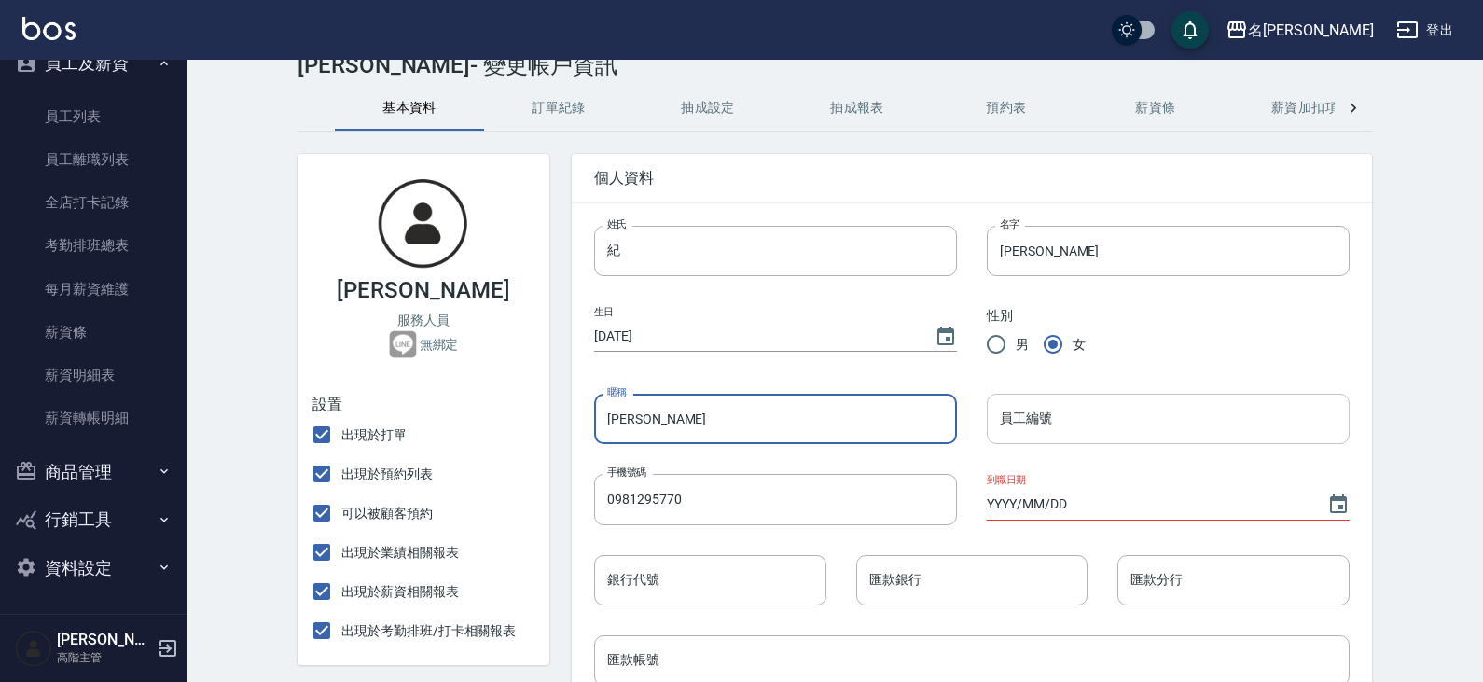
scroll to position [93, 0]
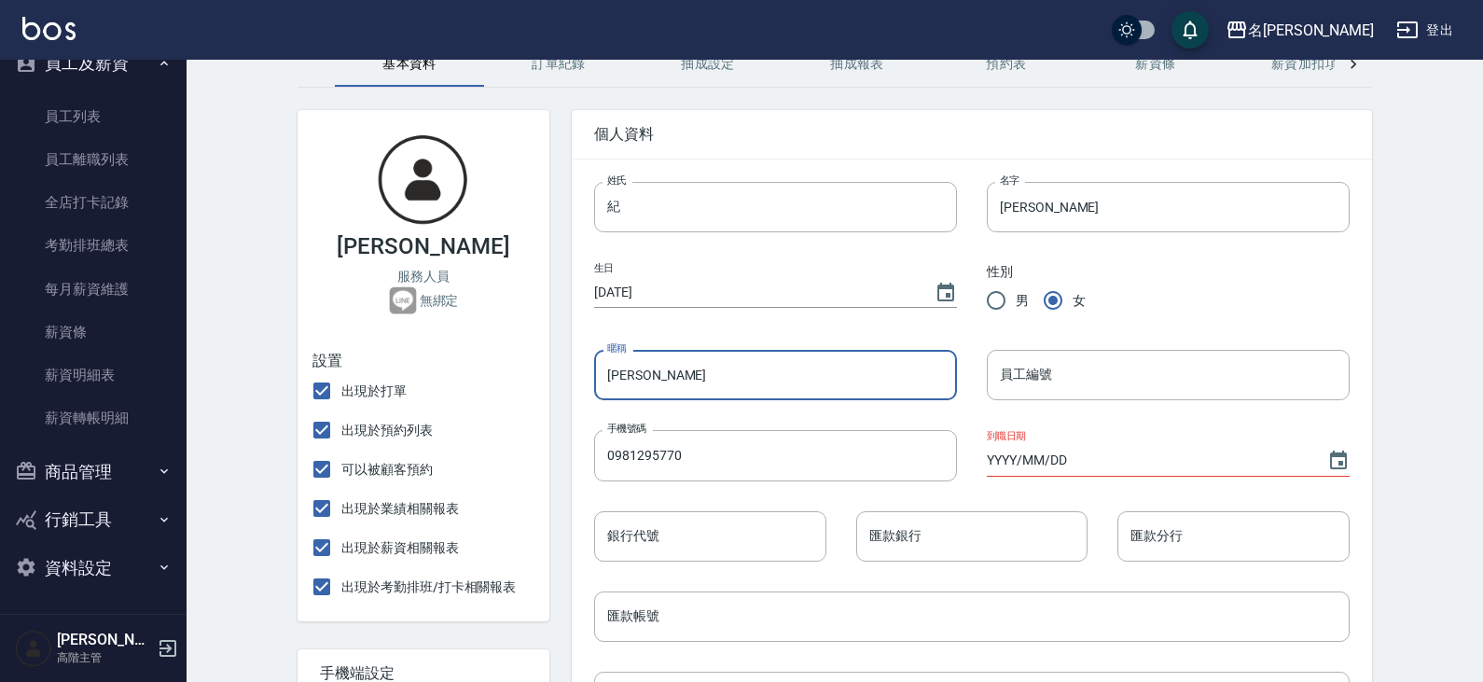
type input "紀雅婷"
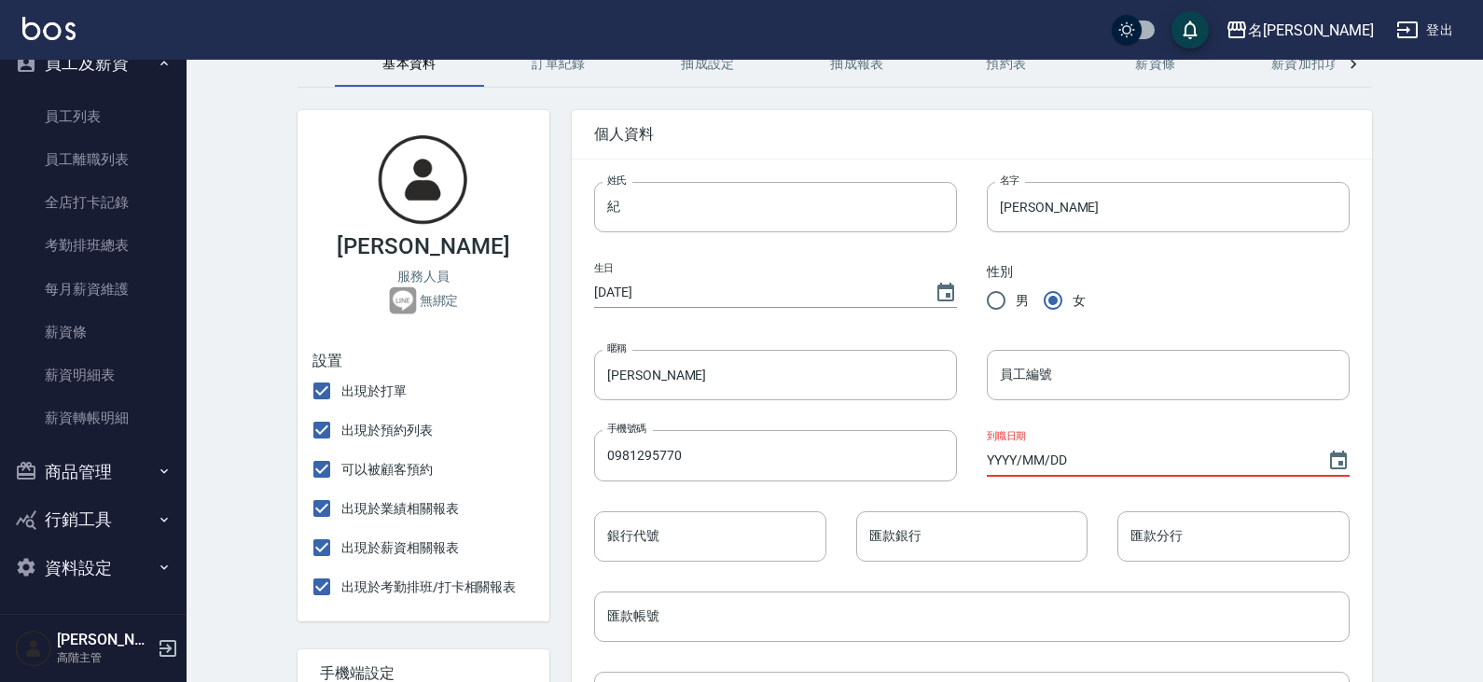
click at [988, 461] on input "YYYY/MM/DD" at bounding box center [1148, 460] width 322 height 31
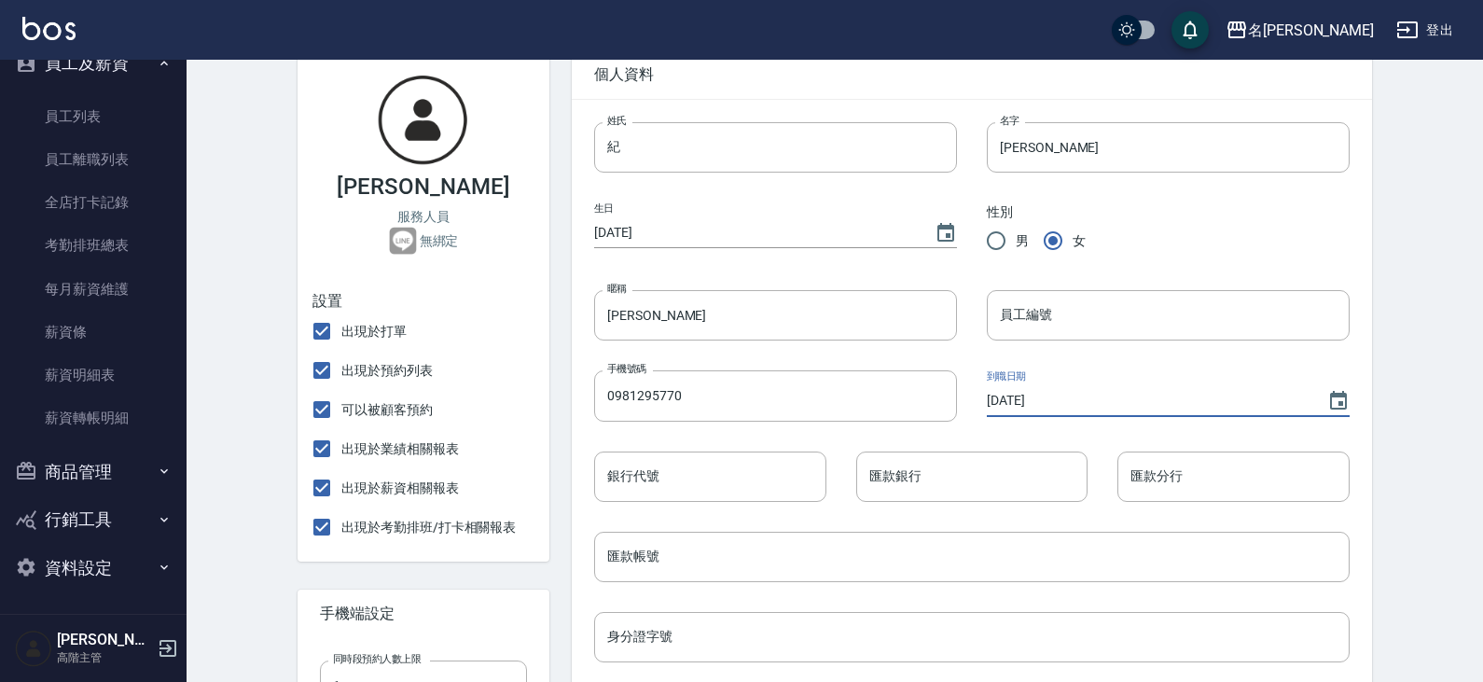
scroll to position [0, 0]
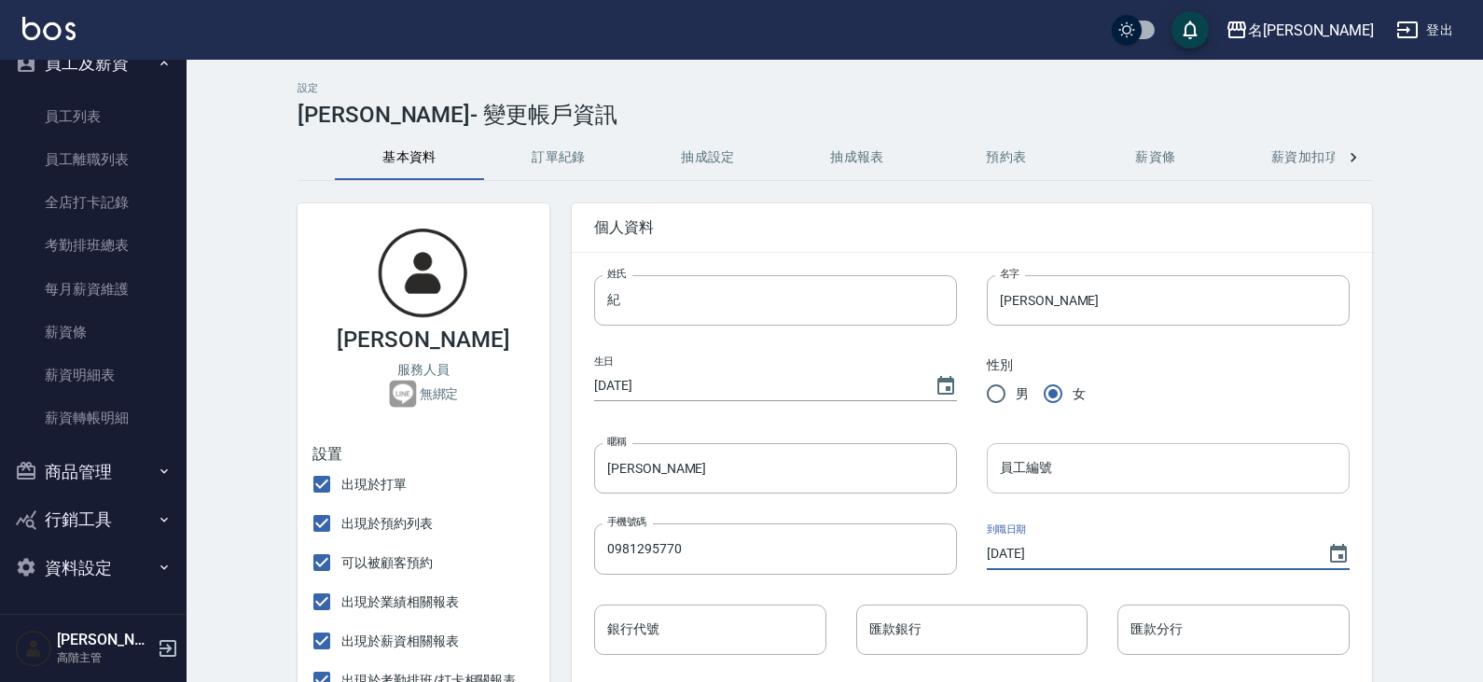
type input "2025/08/11"
drag, startPoint x: 1053, startPoint y: 466, endPoint x: 1063, endPoint y: 453, distance: 16.1
click at [1053, 466] on input "員工編號" at bounding box center [1168, 468] width 363 height 50
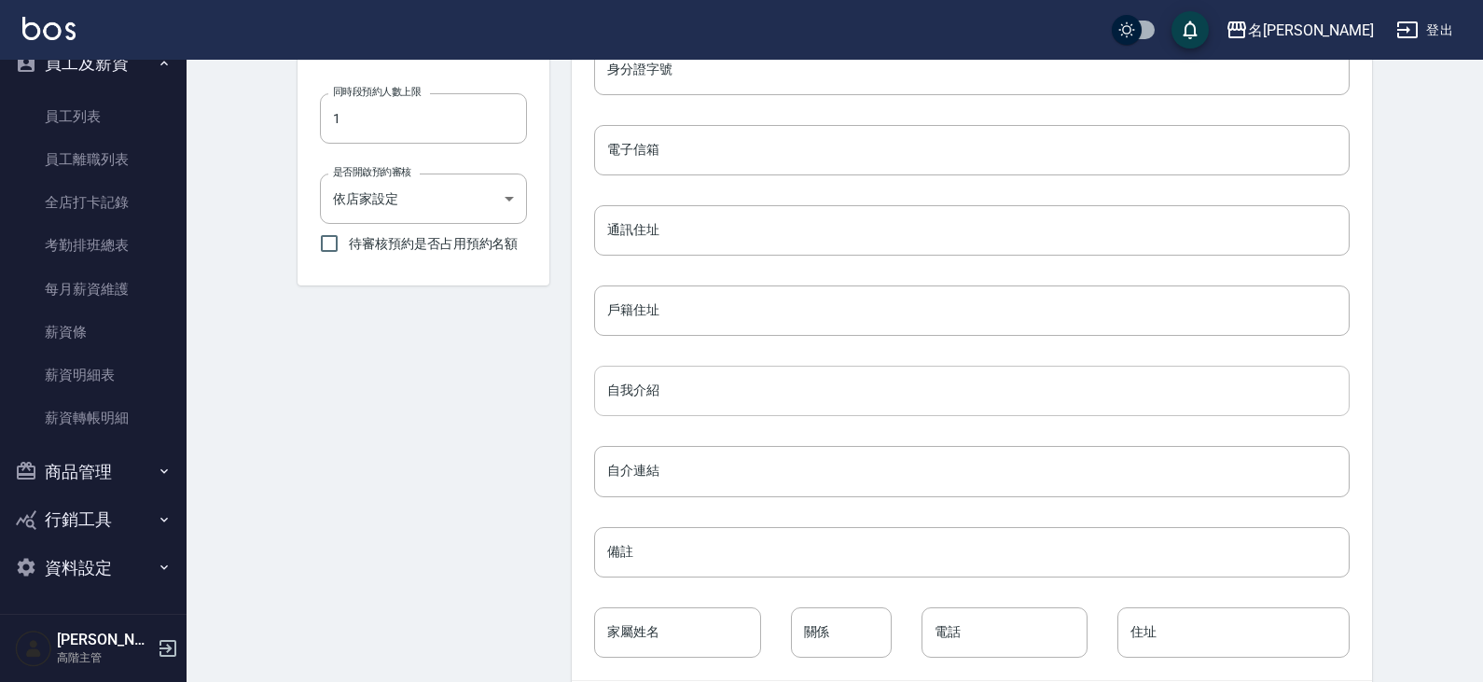
scroll to position [806, 0]
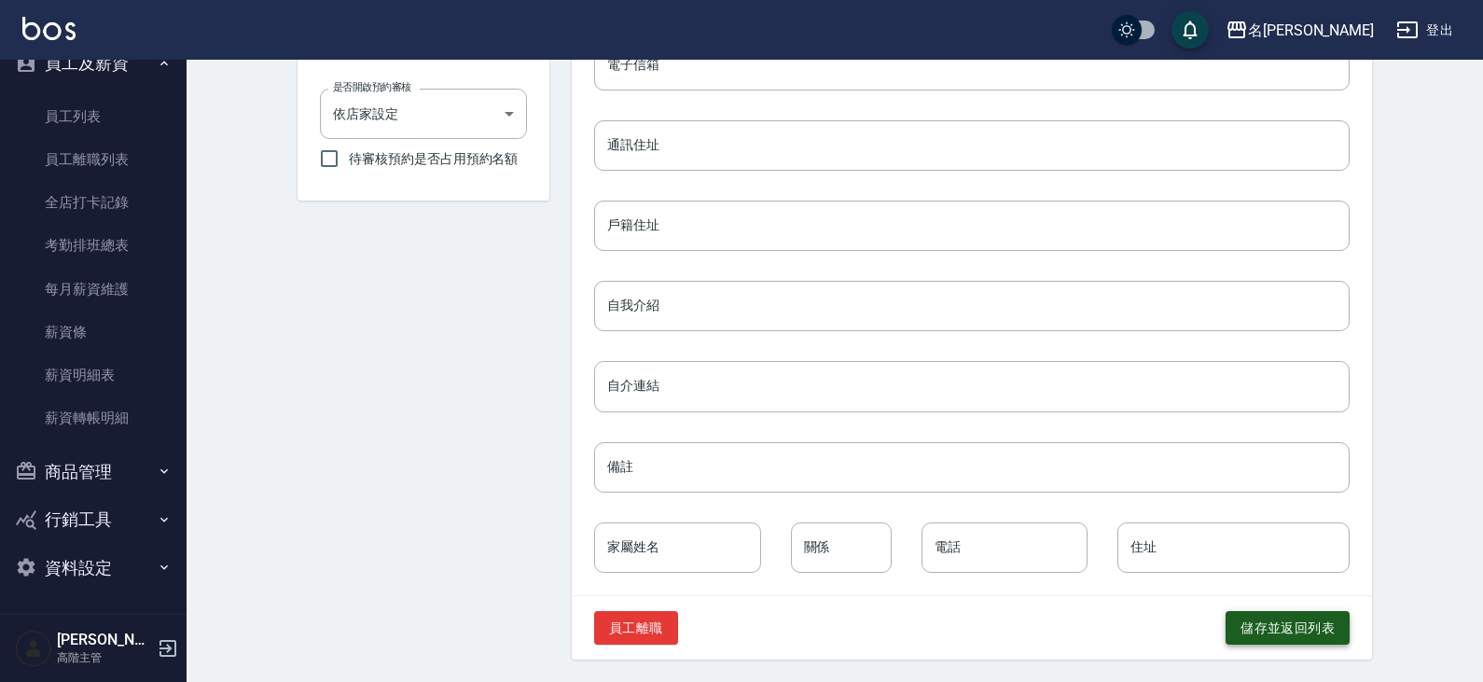
type input "31"
click at [1248, 627] on button "儲存並返回列表" at bounding box center [1288, 628] width 124 height 35
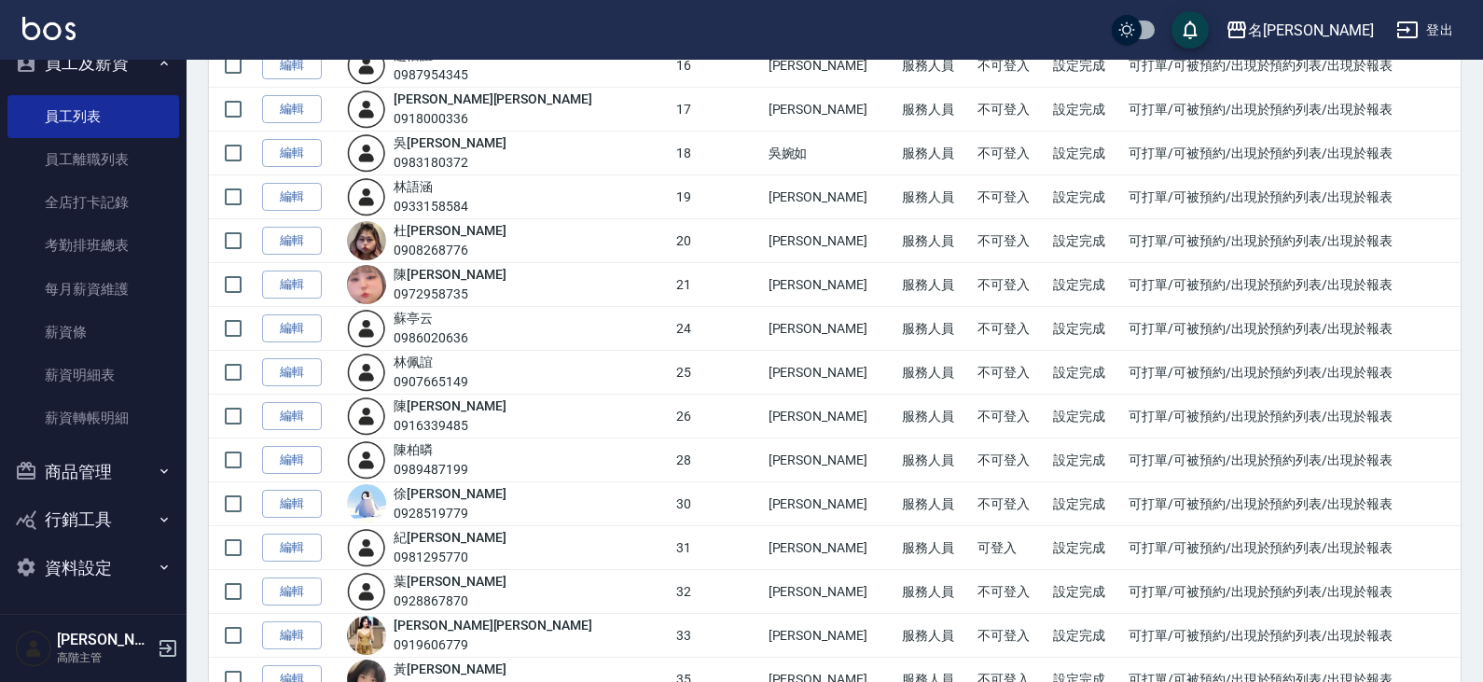
scroll to position [1026, 0]
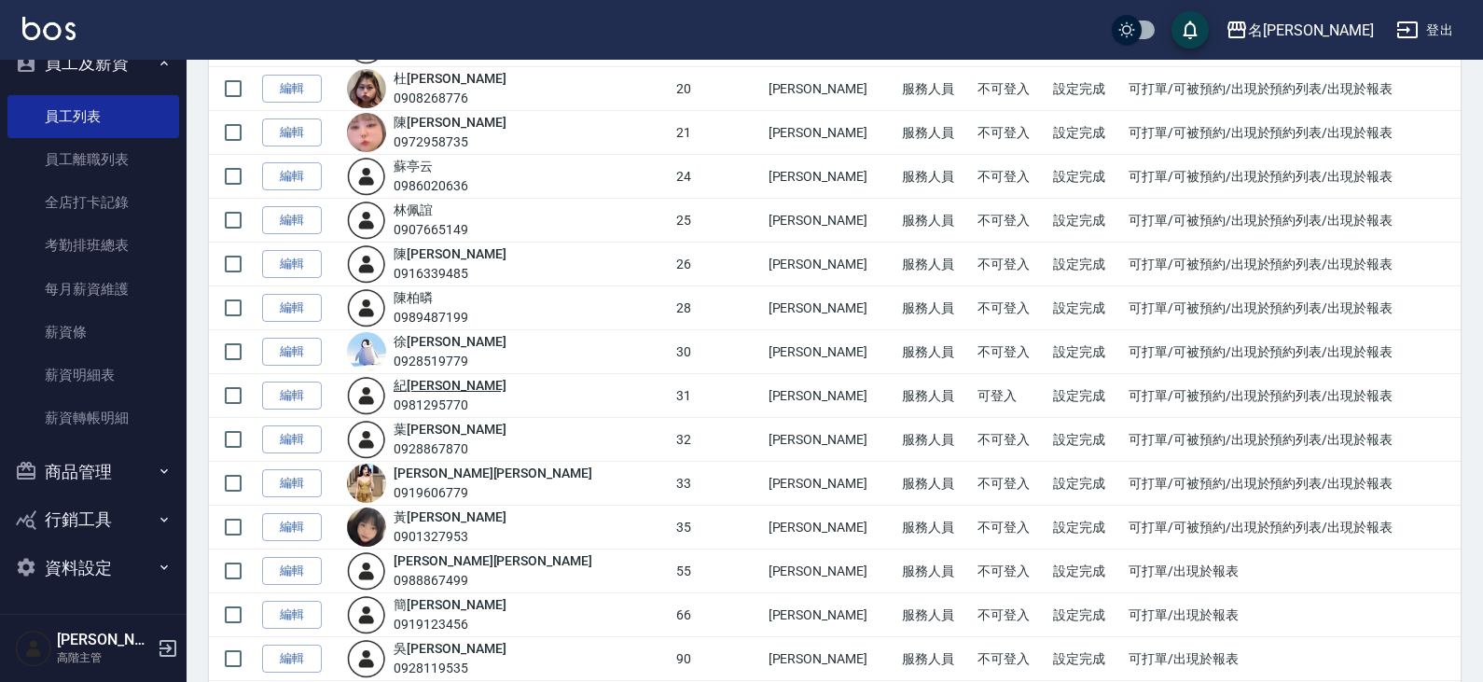
click at [438, 387] on link "紀 雅婷" at bounding box center [450, 385] width 112 height 15
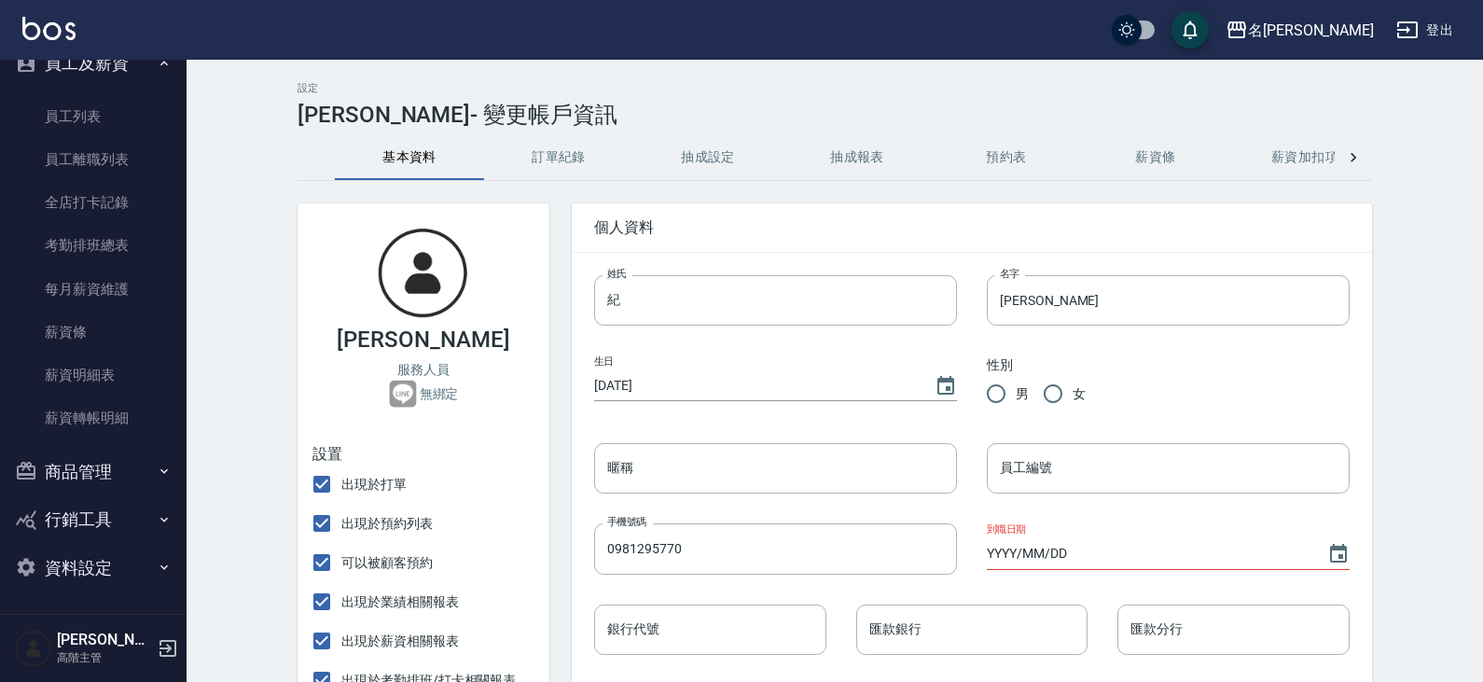
radio input "true"
type input "紀雅婷"
type input "31"
type input "2025/08/11"
click at [721, 156] on button "抽成設定" at bounding box center [707, 157] width 149 height 45
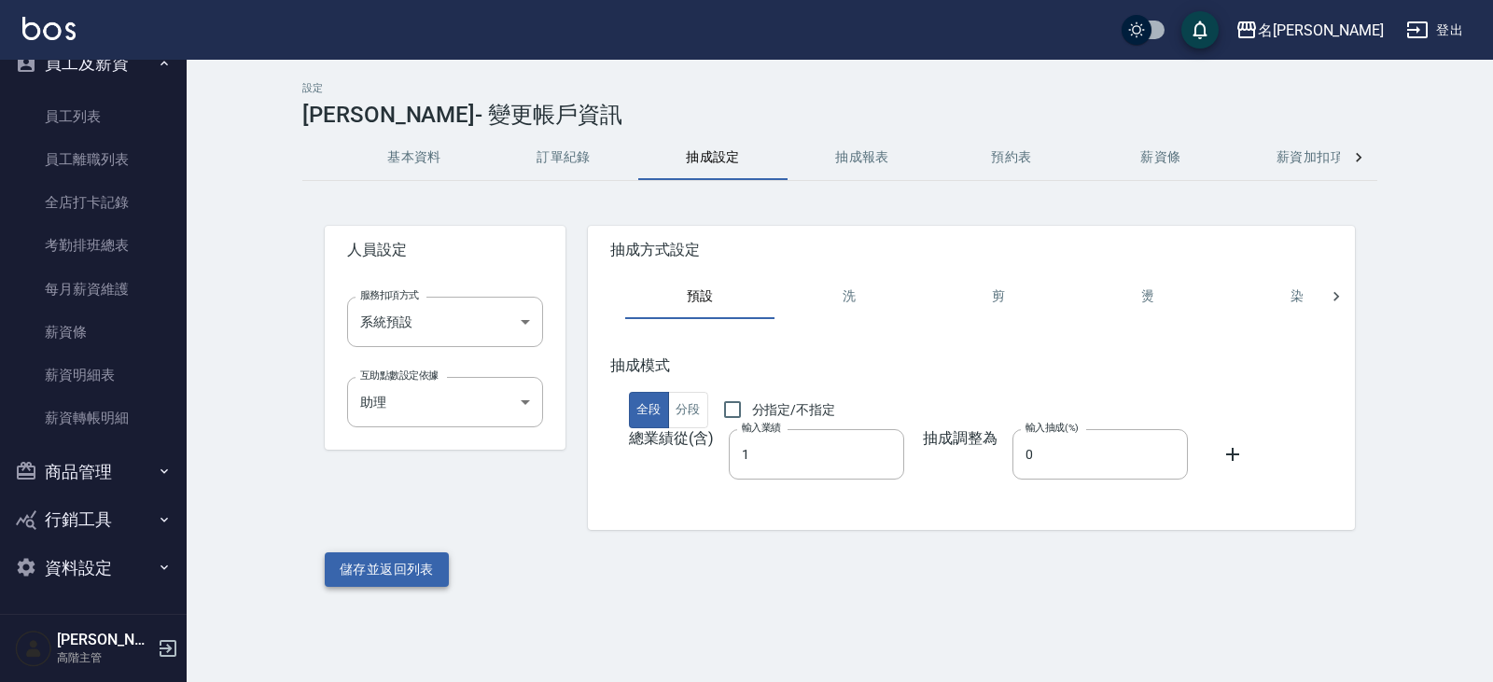
click at [399, 569] on button "儲存並返回列表" at bounding box center [387, 569] width 124 height 35
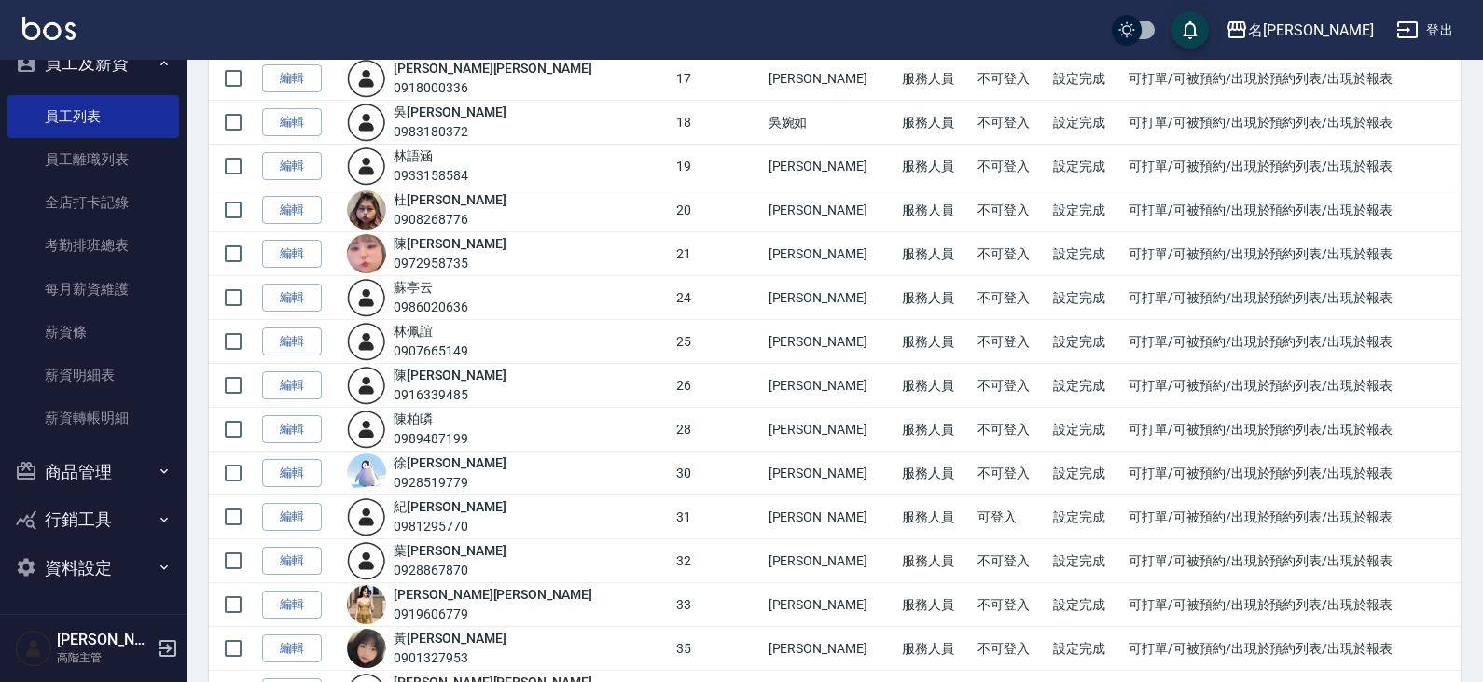
scroll to position [933, 0]
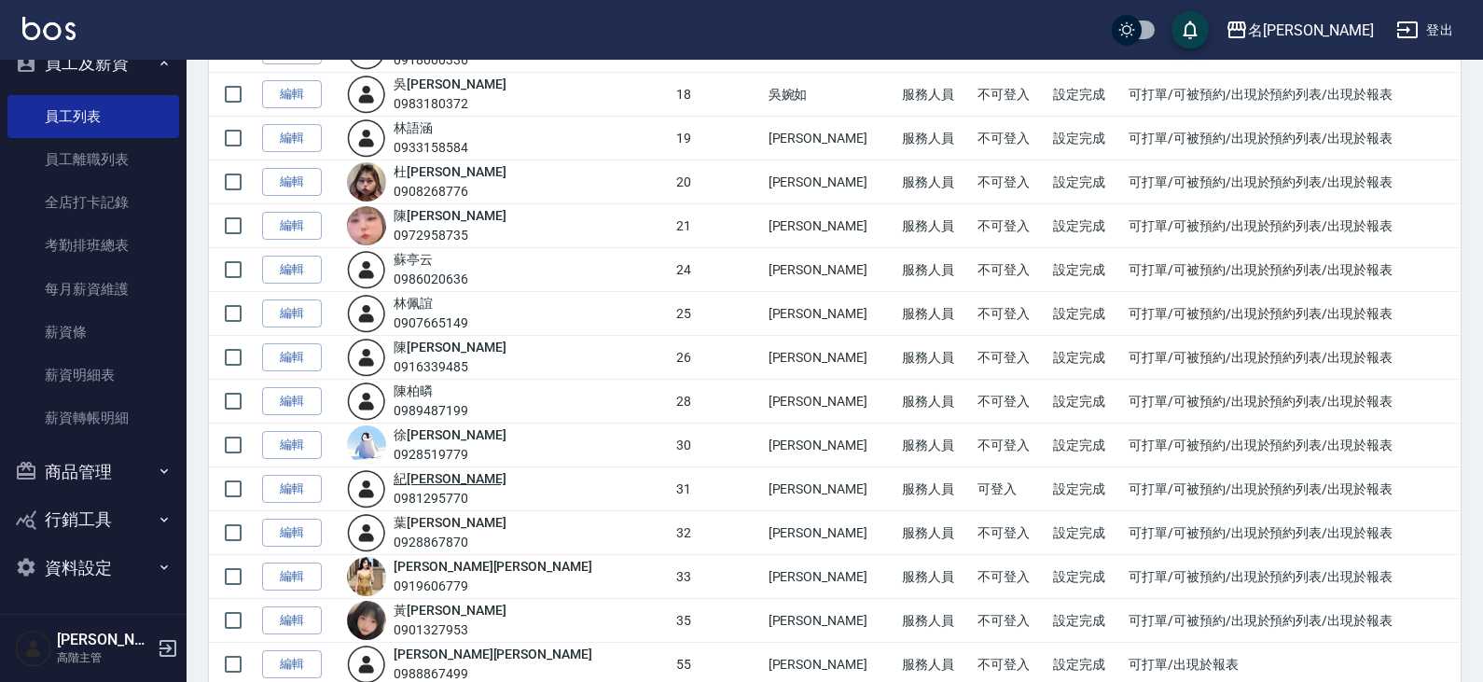
click at [420, 480] on link "紀 雅婷" at bounding box center [450, 478] width 112 height 15
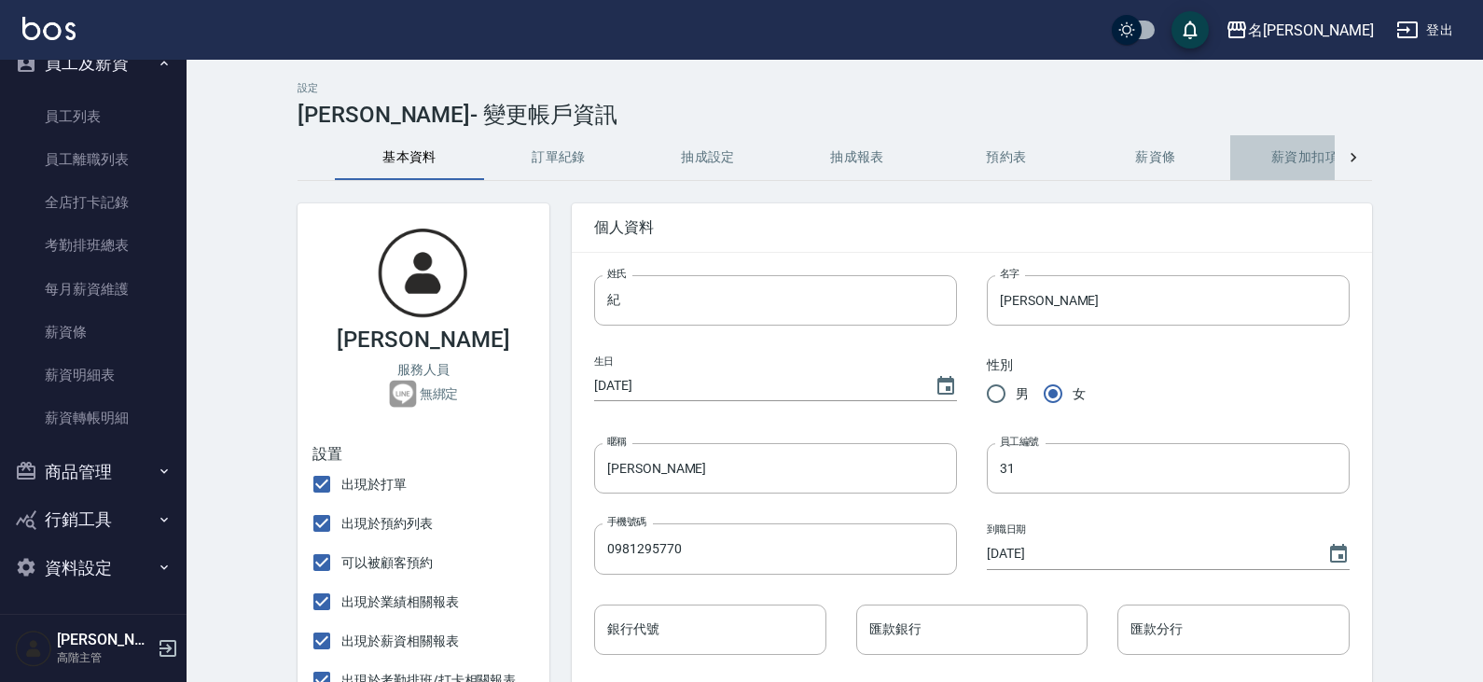
click at [1253, 157] on button "薪資加扣項" at bounding box center [1305, 157] width 149 height 45
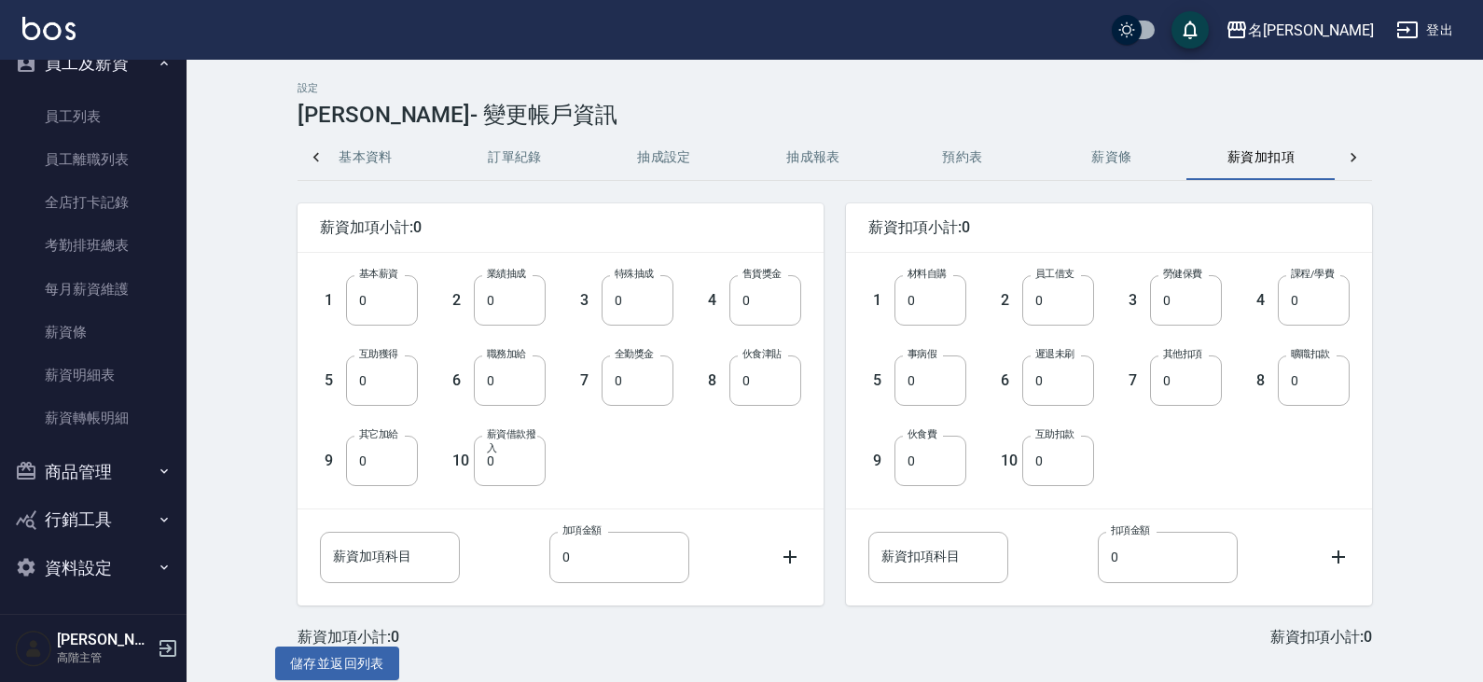
scroll to position [0, 45]
click at [1361, 162] on icon at bounding box center [1353, 157] width 19 height 19
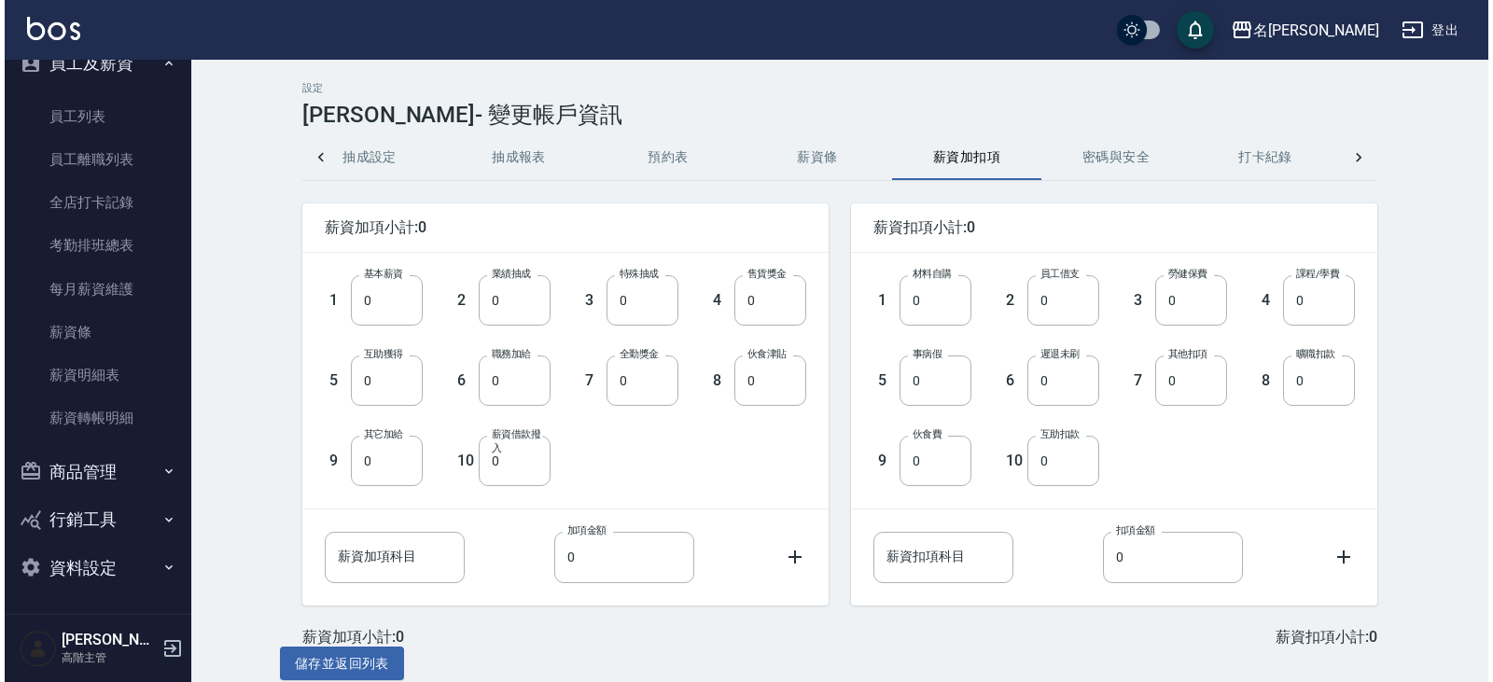
scroll to position [0, 343]
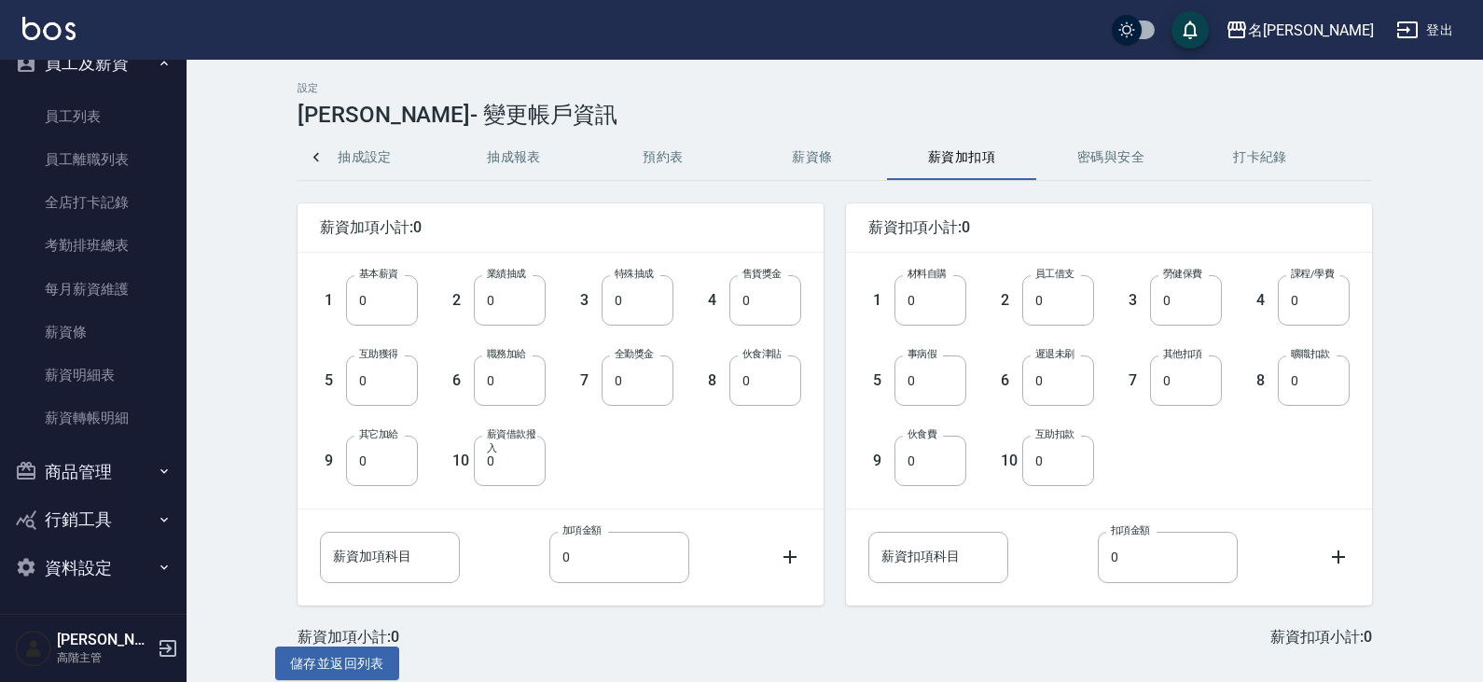
click at [1128, 163] on button "密碼與安全" at bounding box center [1110, 157] width 149 height 45
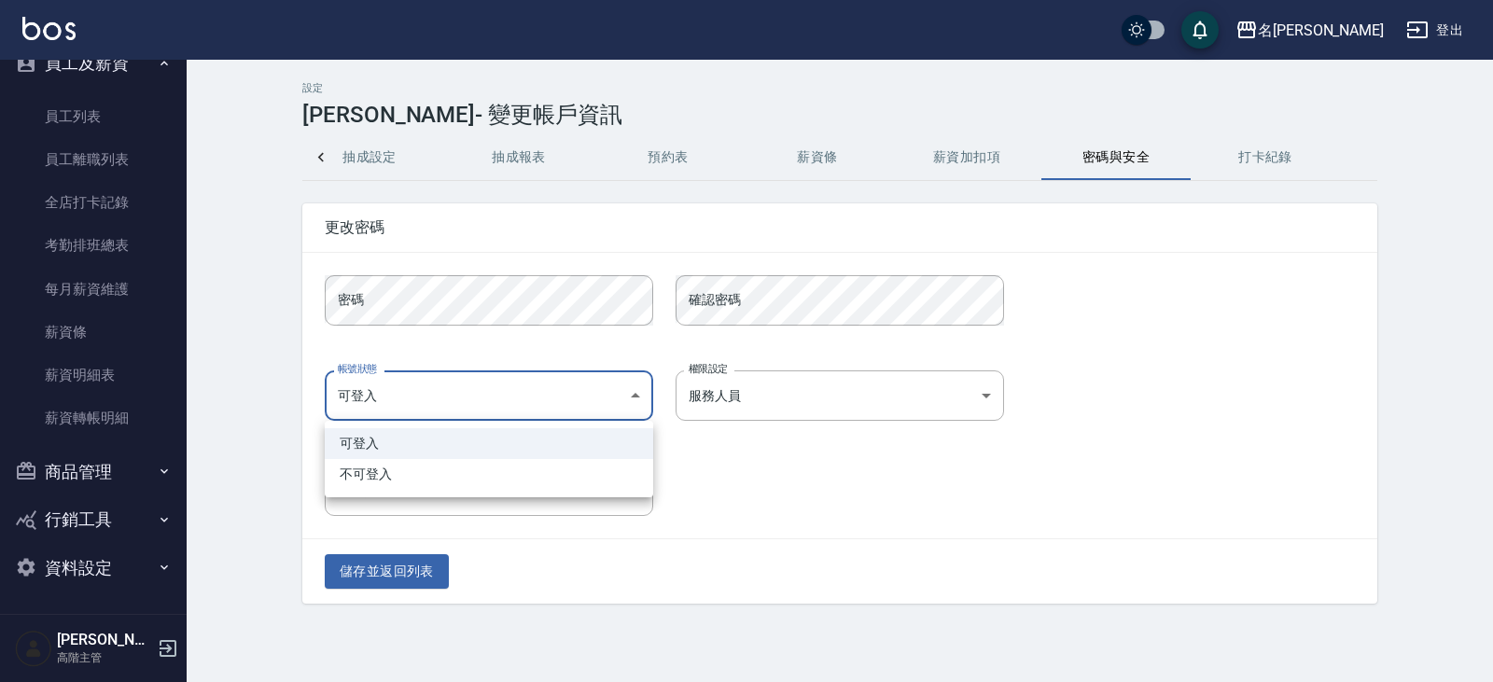
click at [539, 382] on body "名留仁二 登出 櫃檯作業 打帳單 帳單列表 掛單列表 座位開單 營業儀表板 現金收支登錄 高階收支登錄 材料自購登錄 每日結帳 排班表 現場電腦打卡 掃碼打卡…" at bounding box center [746, 341] width 1493 height 682
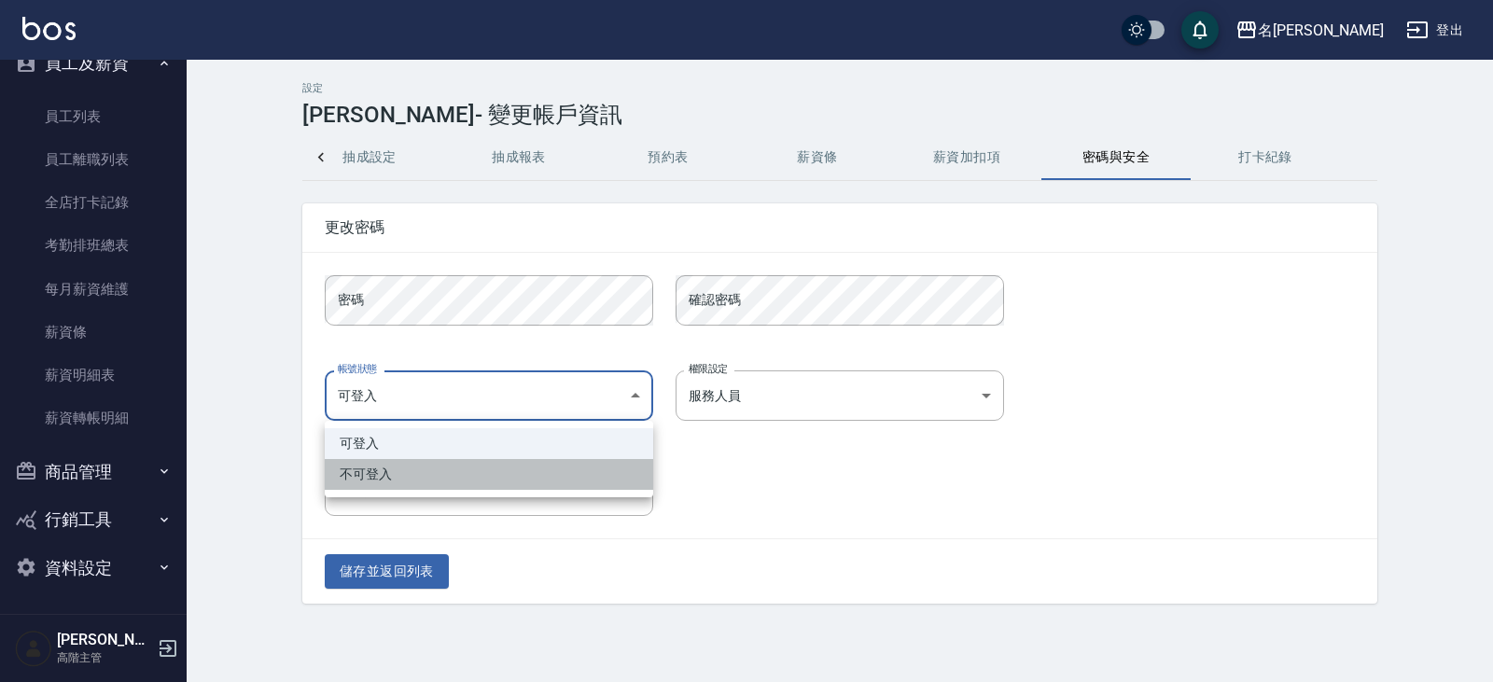
click at [508, 472] on li "不可登入" at bounding box center [489, 474] width 328 height 31
type input "banned"
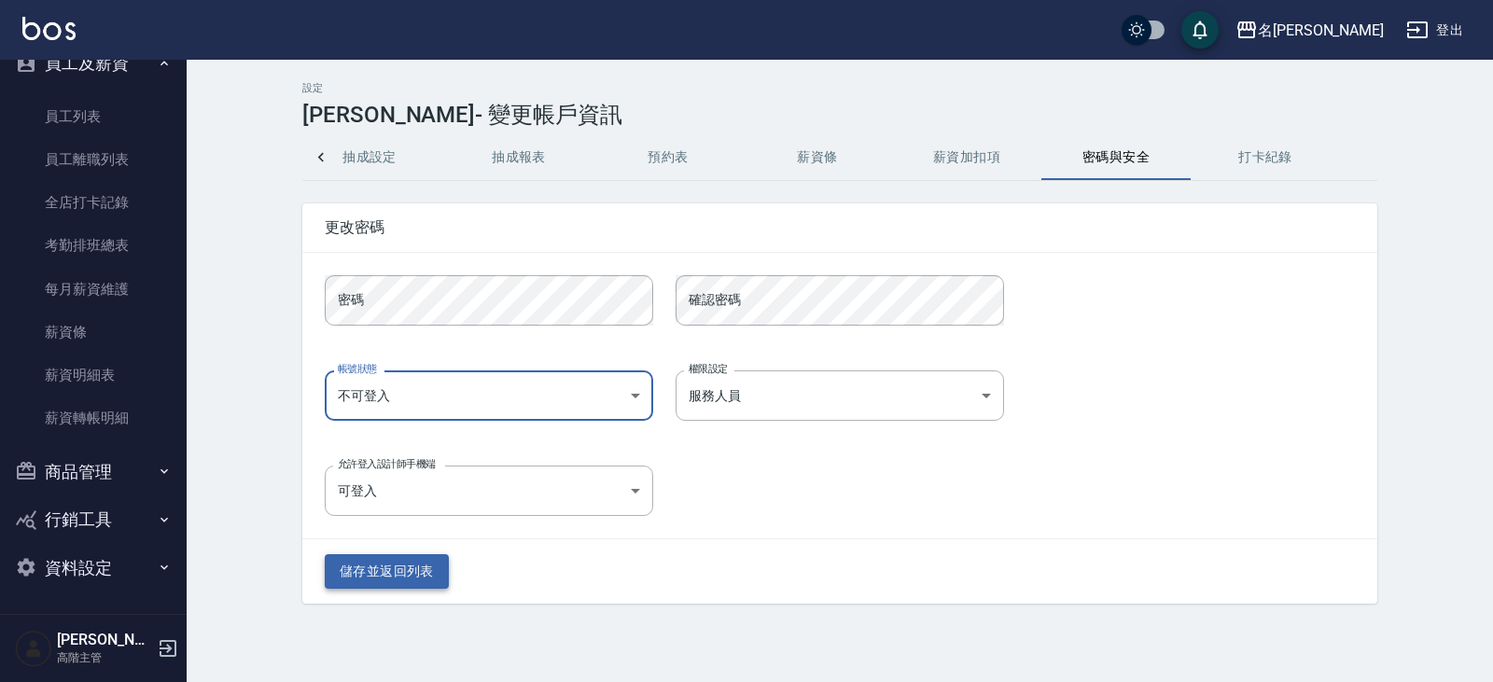
click at [411, 581] on button "儲存並返回列表" at bounding box center [387, 571] width 124 height 35
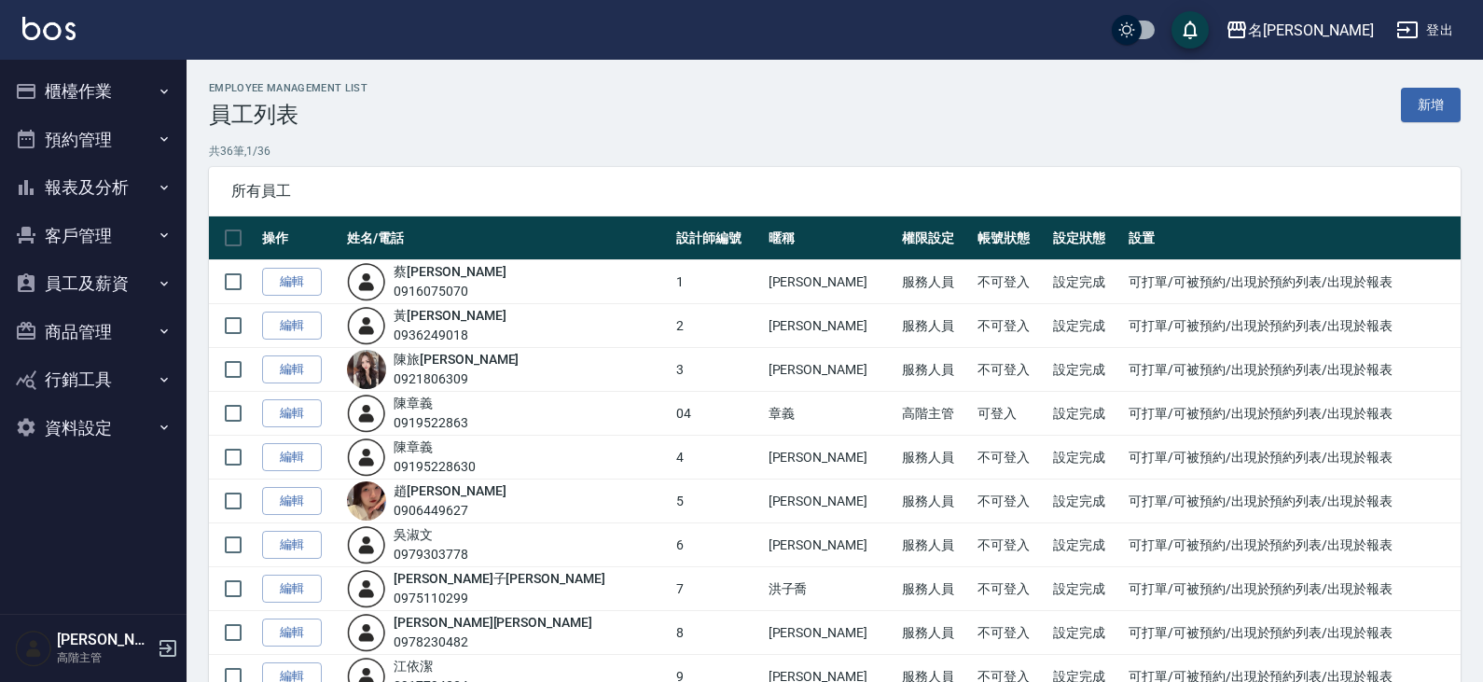
click at [68, 81] on button "櫃檯作業" at bounding box center [93, 91] width 172 height 49
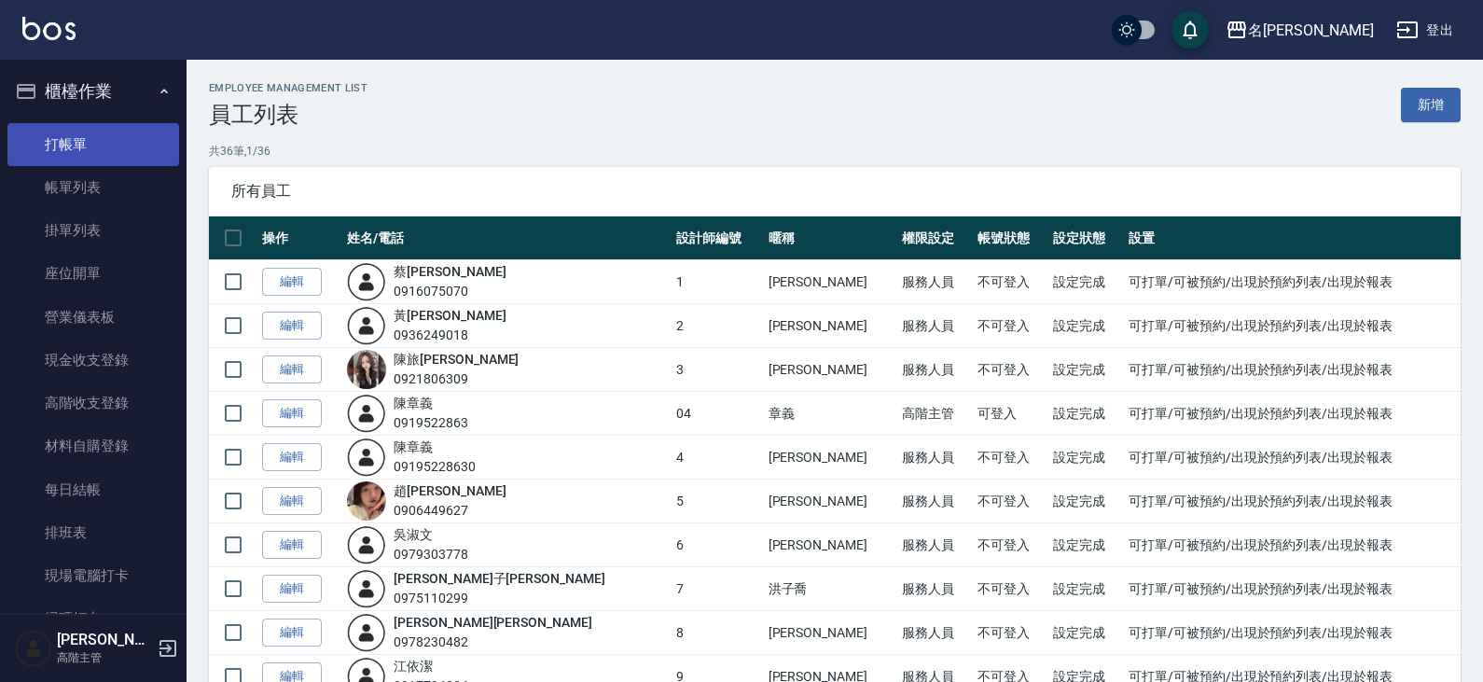
click at [72, 141] on link "打帳單" at bounding box center [93, 144] width 172 height 43
